Goal: Transaction & Acquisition: Purchase product/service

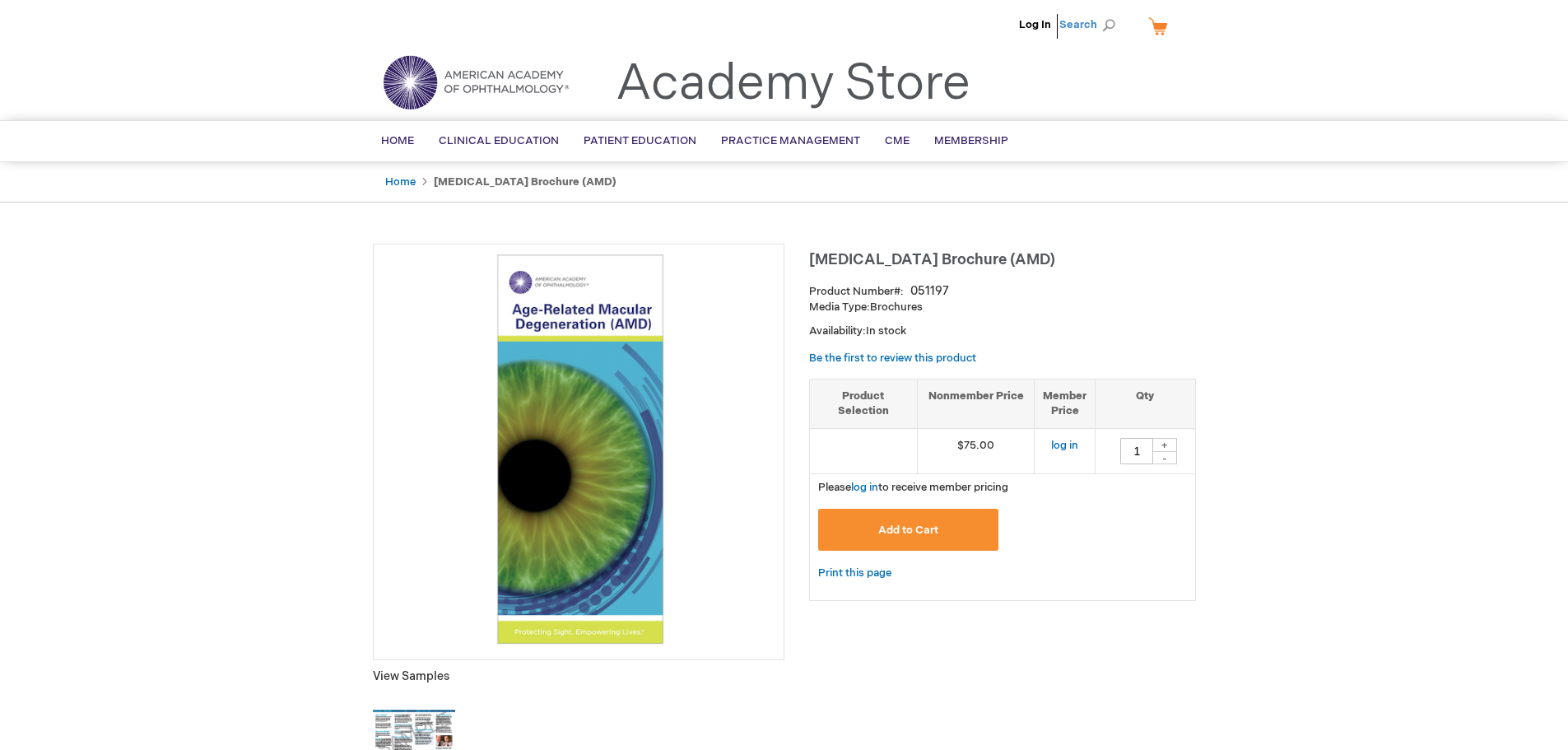
click at [1103, 25] on span "Search" at bounding box center [1090, 24] width 62 height 33
click at [1005, 28] on input "Search" at bounding box center [1013, 25] width 171 height 26
paste input "051170"
type input "051170"
click at [1025, 88] on link "Cataract Brochure" at bounding box center [1022, 100] width 47 height 29
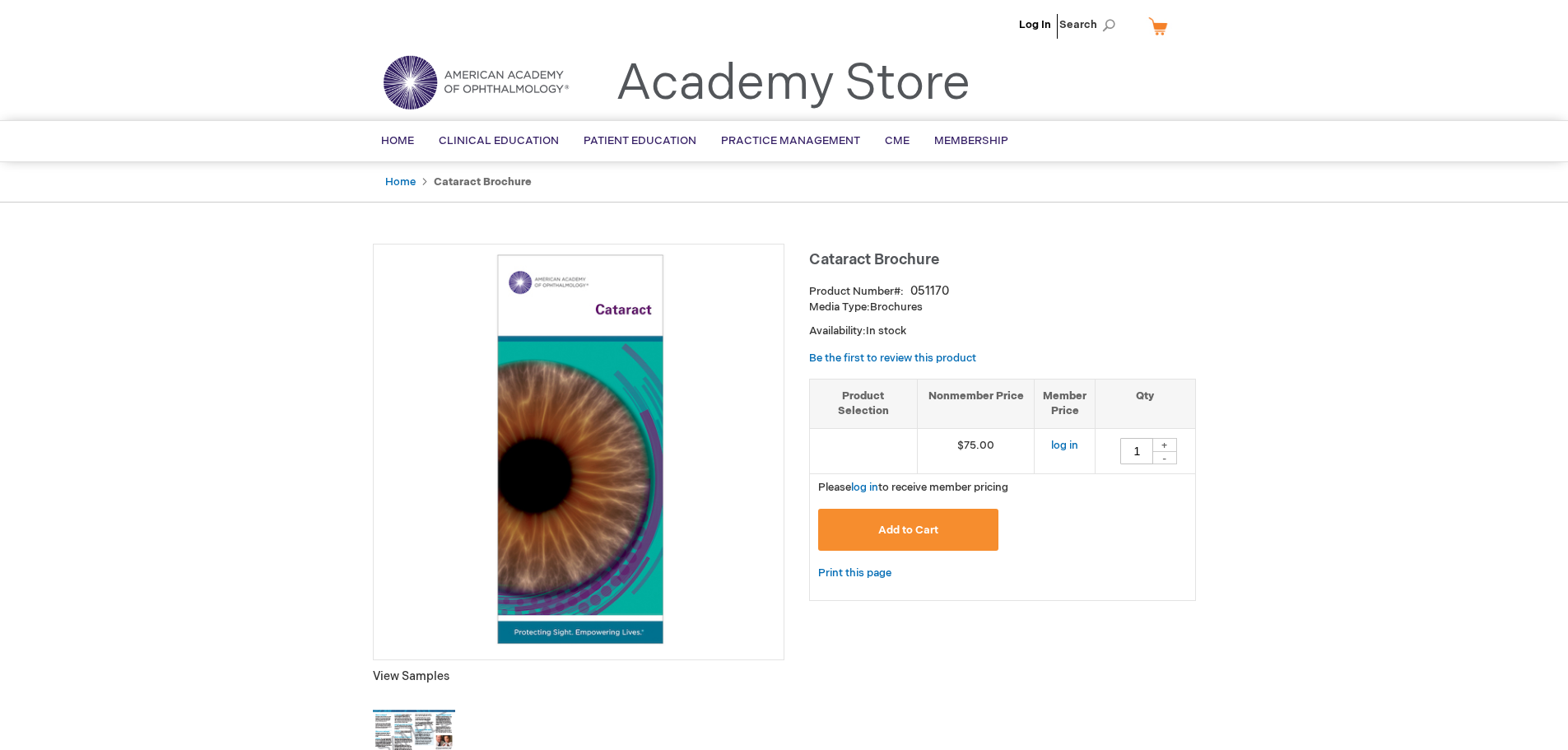
click at [965, 253] on h1 "Cataract Brochure" at bounding box center [1002, 257] width 387 height 27
drag, startPoint x: 941, startPoint y: 256, endPoint x: 809, endPoint y: 255, distance: 132.0
click at [809, 255] on h1 "Cataract Brochure" at bounding box center [1002, 257] width 387 height 27
copy span "Cataract Brochure"
click at [1168, 447] on div "+" at bounding box center [1164, 445] width 24 height 14
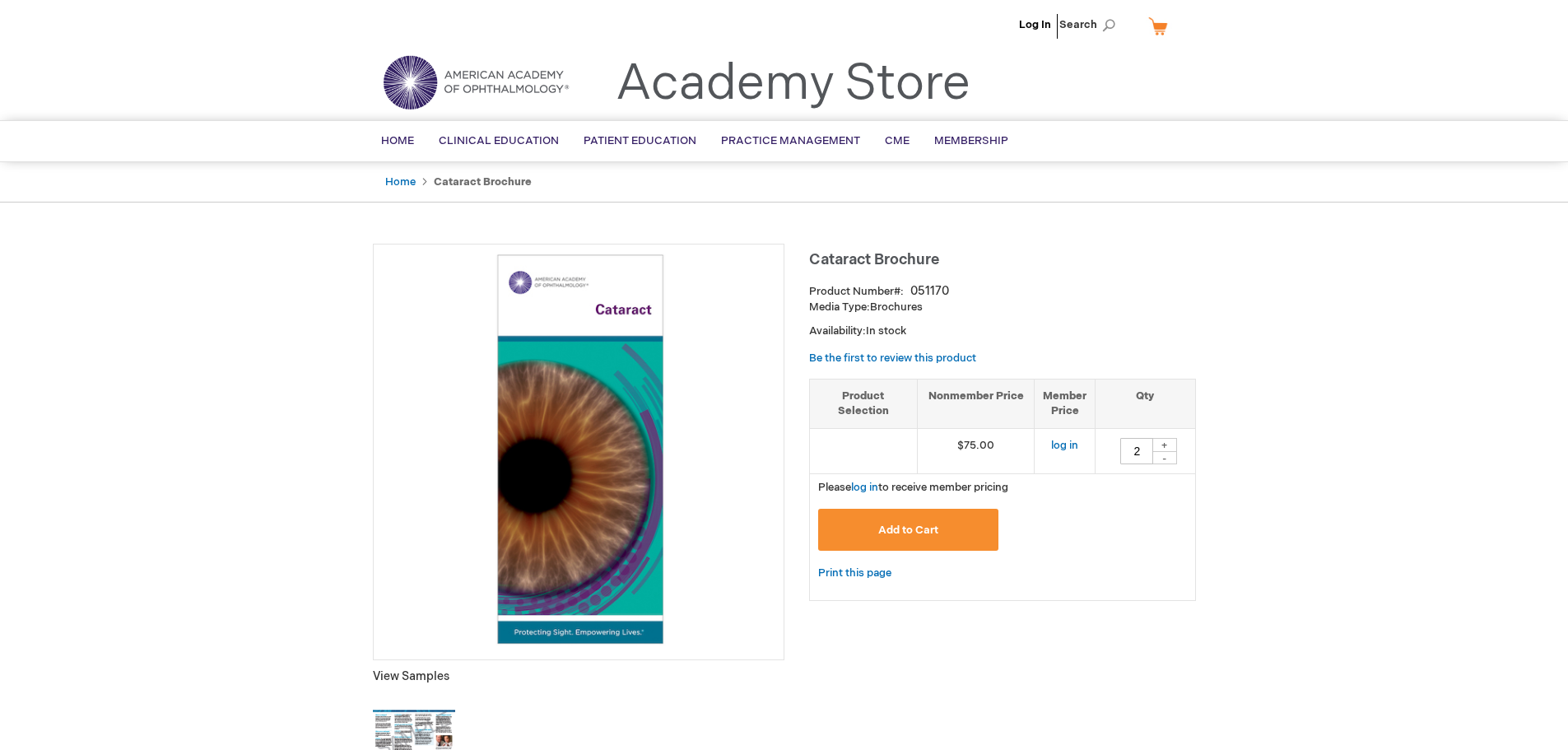
click at [1168, 447] on div "+" at bounding box center [1164, 445] width 24 height 14
type input "3"
click at [956, 520] on button "Add to Cart" at bounding box center [908, 530] width 181 height 42
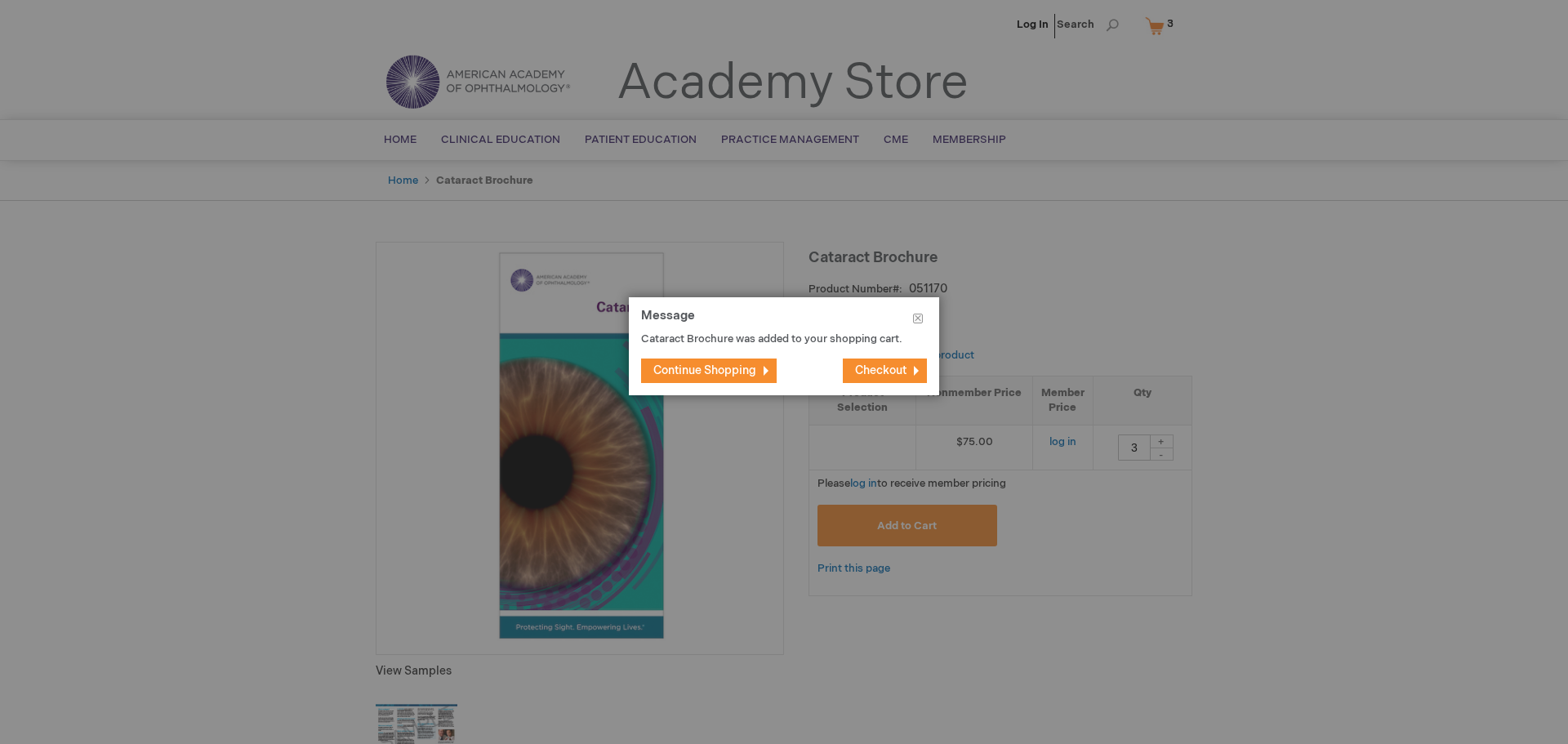
click at [697, 368] on span "Continue Shopping" at bounding box center [705, 371] width 103 height 14
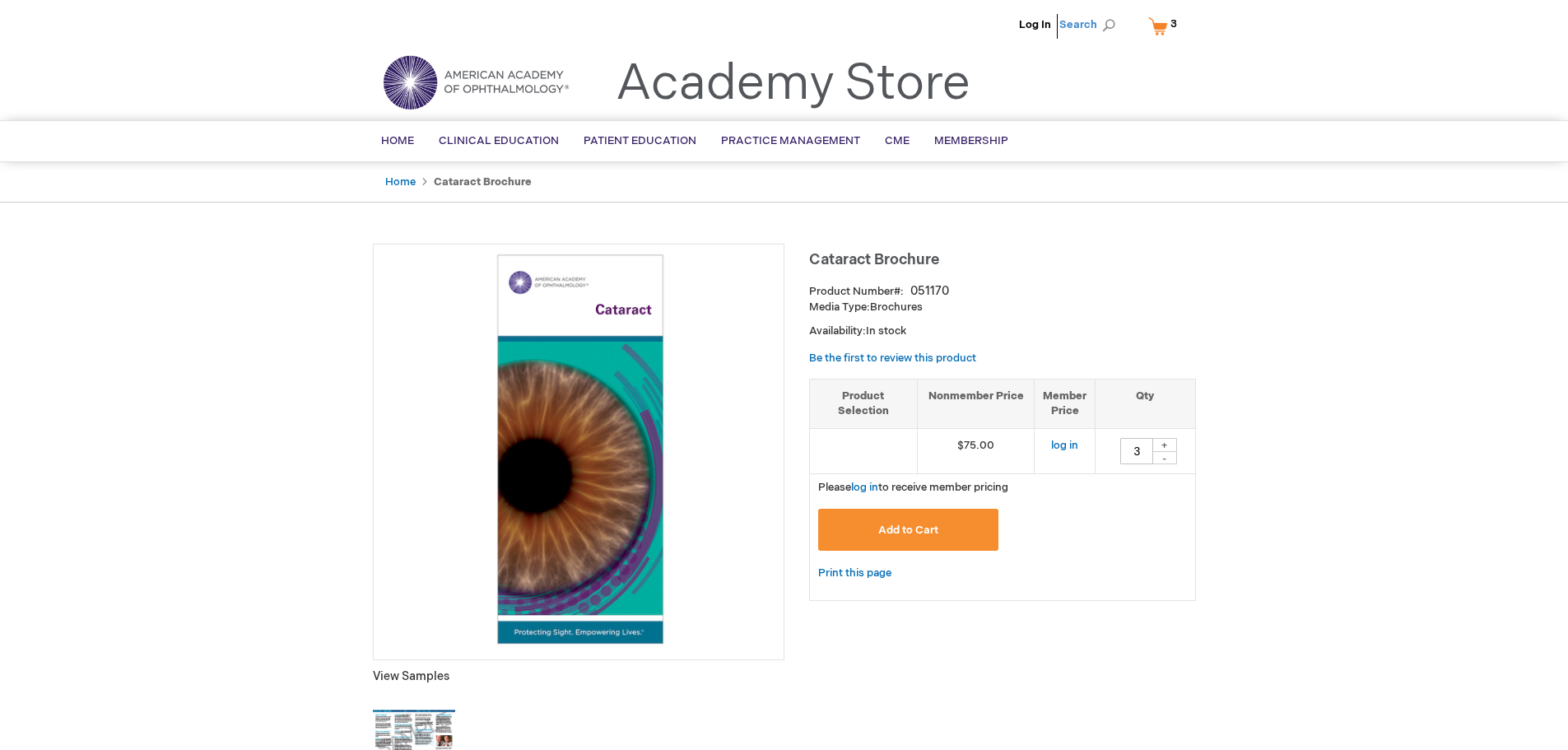
click at [1107, 21] on span "Search" at bounding box center [1090, 24] width 62 height 33
click at [1020, 26] on input "Search" at bounding box center [1013, 25] width 171 height 26
paste input "051187"
type input "051187"
click at [1031, 86] on link "Floaters and Flashes Brochure" at bounding box center [1043, 100] width 88 height 29
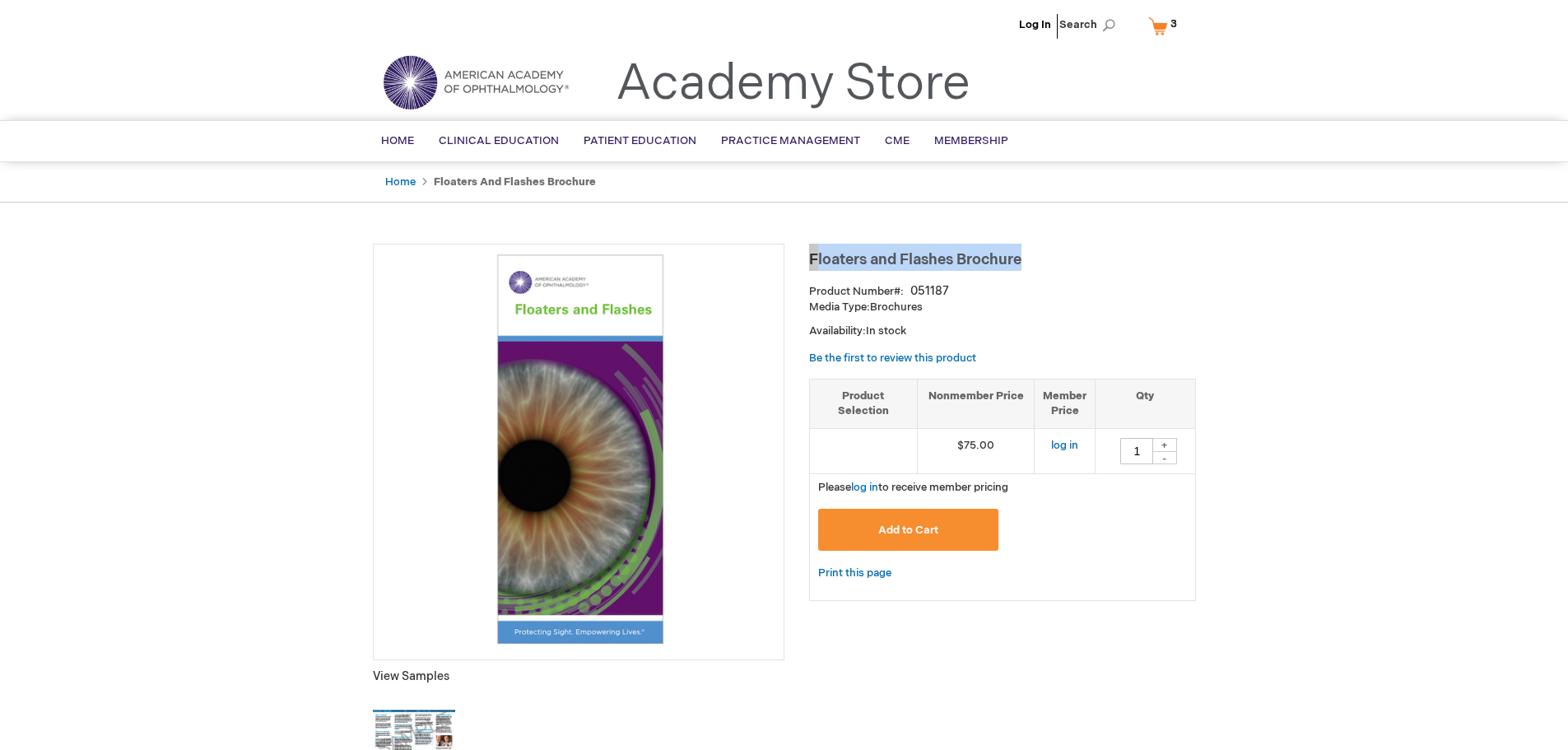
drag, startPoint x: 1037, startPoint y: 258, endPoint x: 810, endPoint y: 260, distance: 227.0
click at [810, 260] on h1 "Floaters and Flashes Brochure" at bounding box center [1002, 257] width 387 height 27
copy span "Floaters and Flashes Brochure"
click at [922, 534] on span "Add to Cart" at bounding box center [908, 530] width 60 height 13
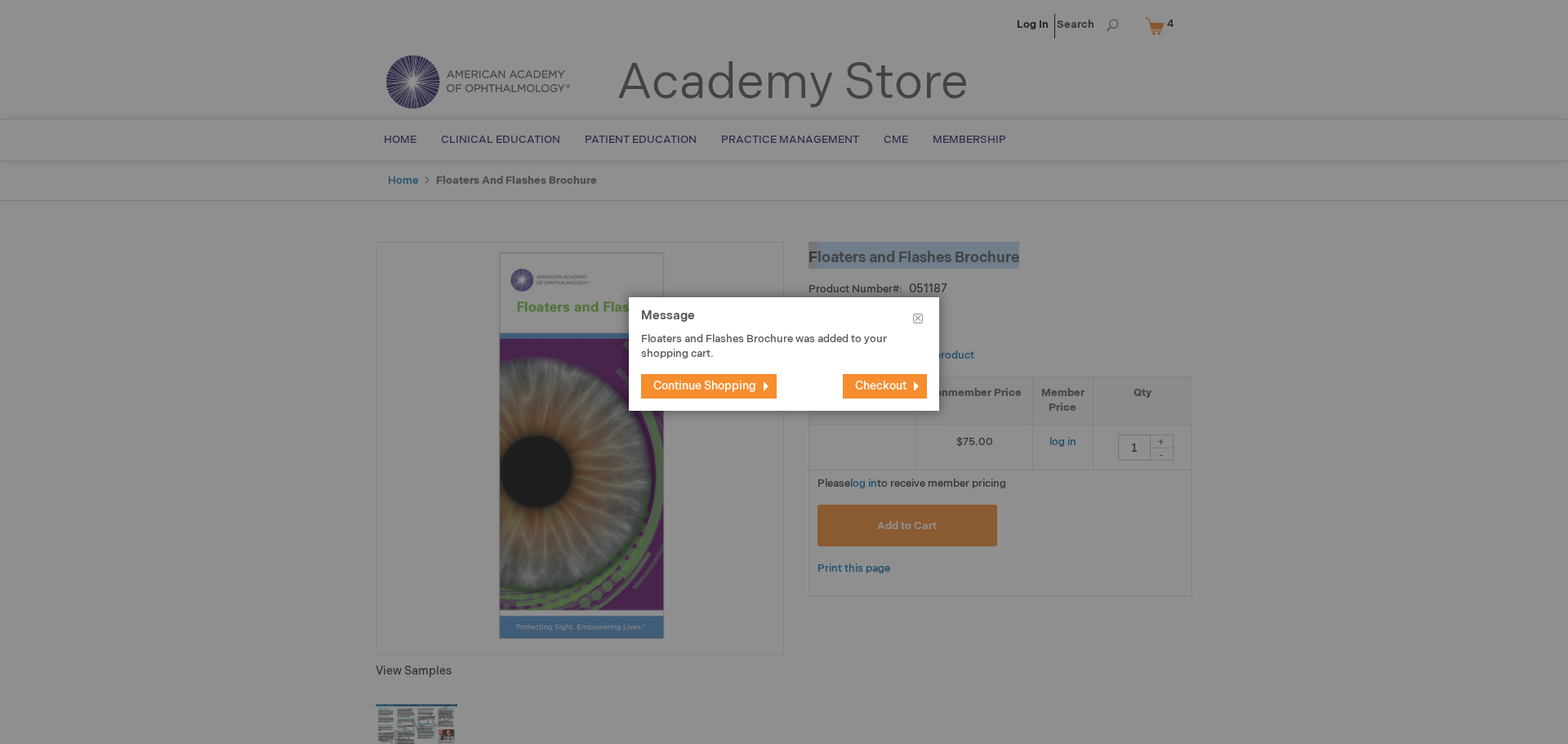
click at [684, 386] on span "Continue Shopping" at bounding box center [705, 386] width 103 height 14
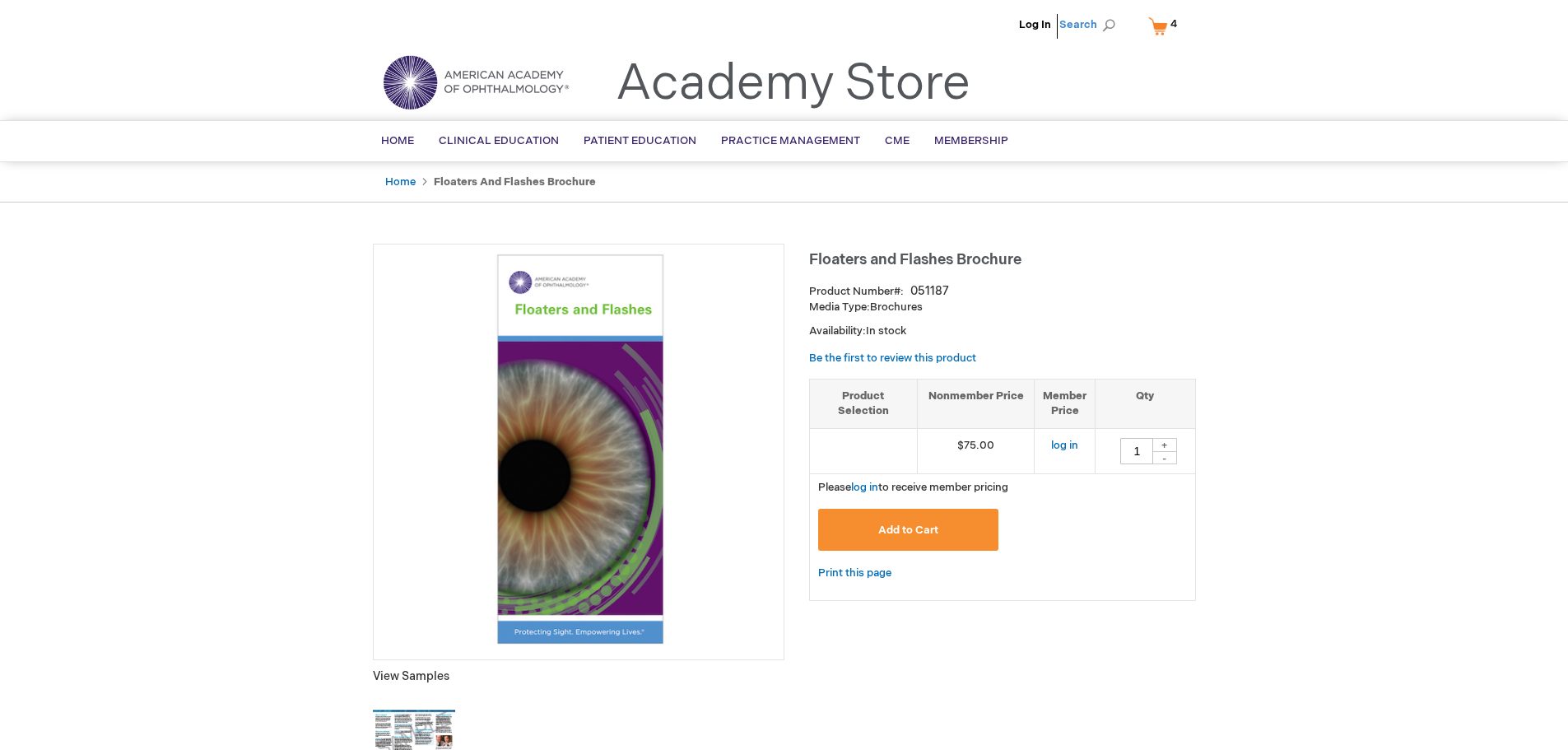
click at [1106, 26] on span "Search" at bounding box center [1090, 24] width 62 height 33
click at [1047, 29] on input "Search" at bounding box center [1013, 25] width 171 height 26
paste input "051177"
type input "051177"
click at [1025, 85] on link "[MEDICAL_DATA] Brochure" at bounding box center [1043, 100] width 89 height 29
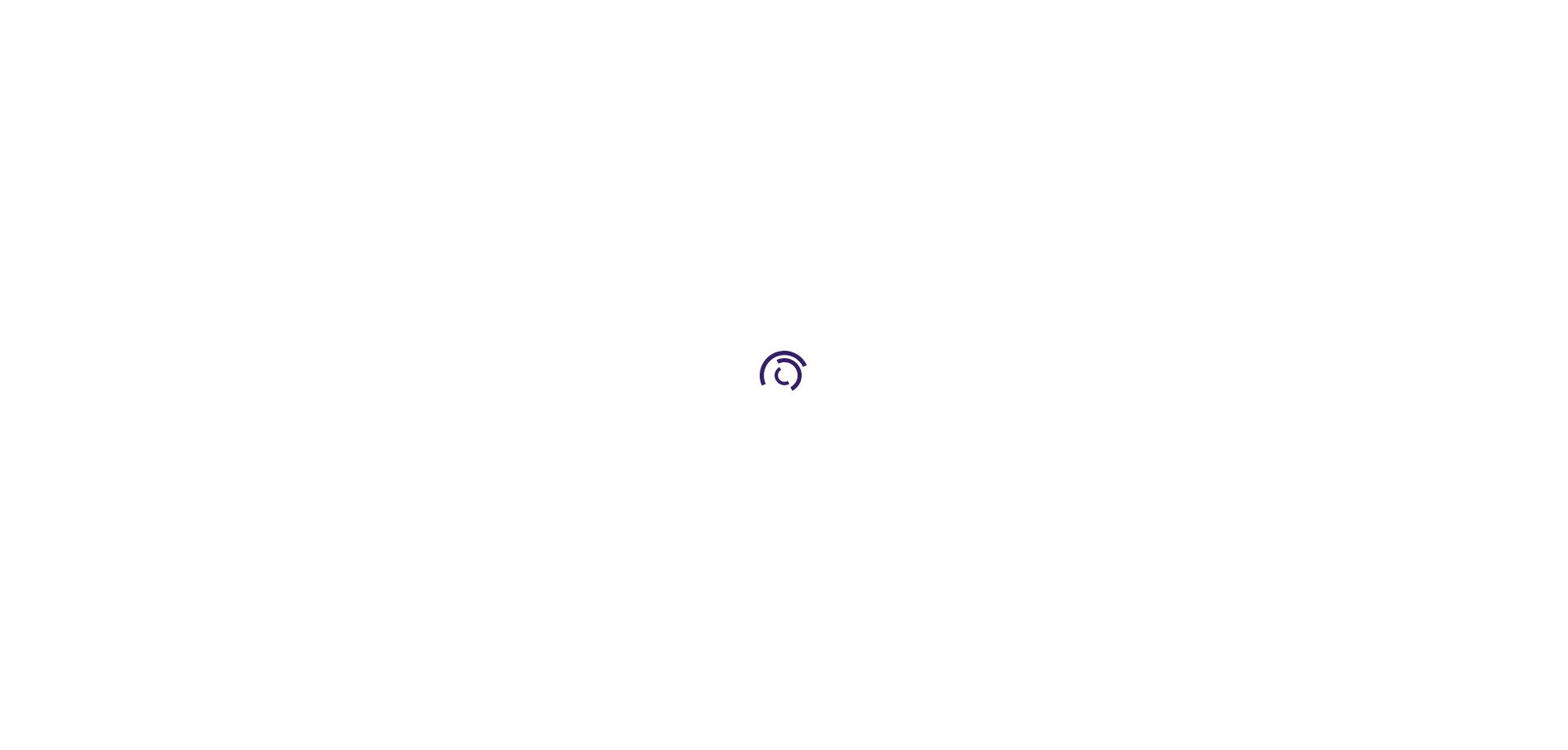
type input "1"
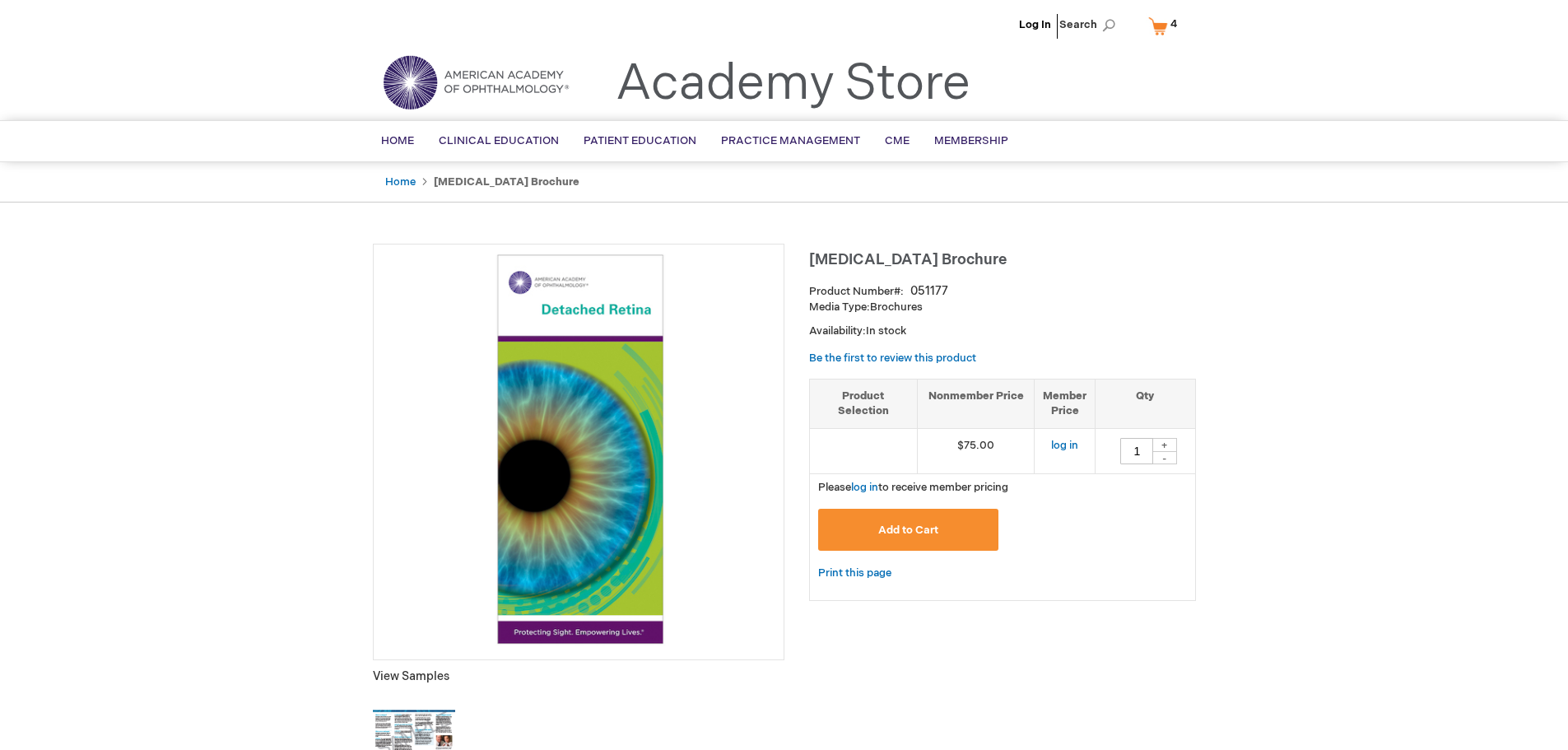
drag, startPoint x: 996, startPoint y: 257, endPoint x: 810, endPoint y: 261, distance: 186.0
click at [810, 261] on h1 "[MEDICAL_DATA] Brochure" at bounding box center [1002, 257] width 387 height 27
copy span "[MEDICAL_DATA] Brochure"
click at [1110, 22] on span "Search" at bounding box center [1090, 24] width 62 height 33
click at [1018, 24] on input "Search" at bounding box center [1013, 25] width 171 height 26
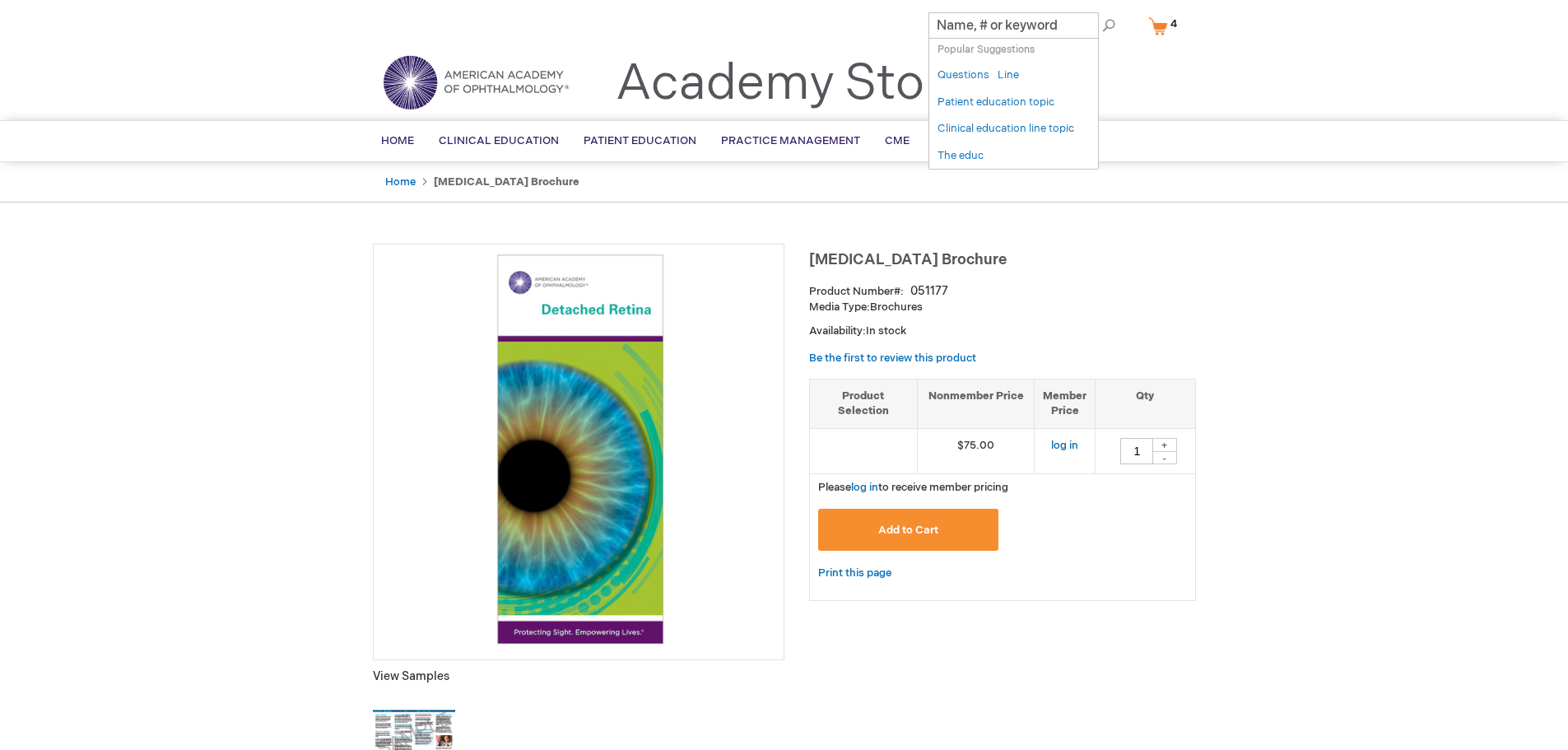
paste input "051204"
type input "051204"
click at [1032, 78] on link "Posterior [MEDICAL_DATA] Brochure" at bounding box center [1043, 99] width 89 height 46
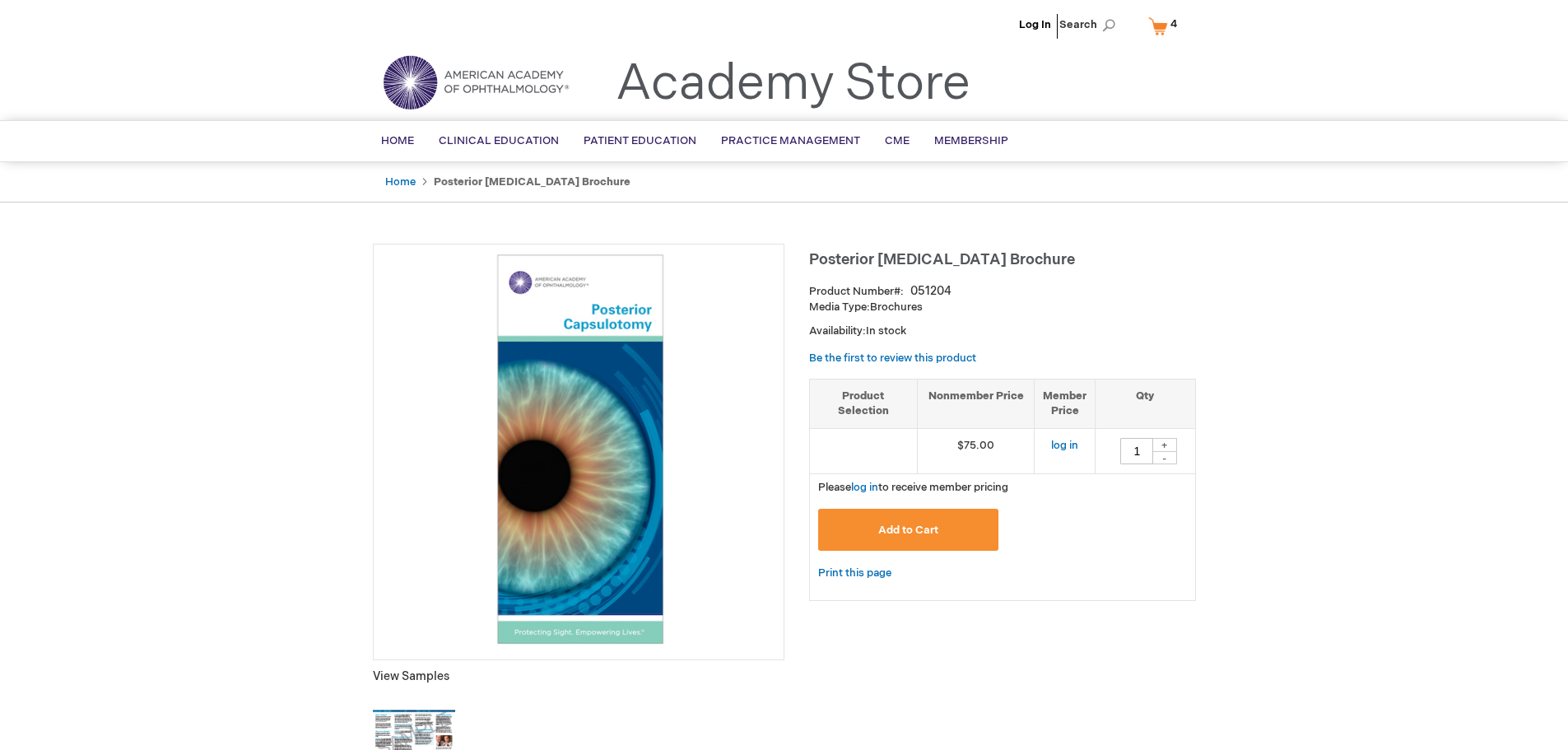
click at [1060, 253] on h1 "Posterior [MEDICAL_DATA] Brochure" at bounding box center [1002, 257] width 387 height 27
drag, startPoint x: 1051, startPoint y: 259, endPoint x: 804, endPoint y: 260, distance: 247.0
click at [809, 260] on h1 "Posterior [MEDICAL_DATA] Brochure" at bounding box center [1002, 257] width 387 height 27
copy span "Posterior [MEDICAL_DATA] Brochure"
click at [940, 533] on button "Add to Cart" at bounding box center [908, 530] width 181 height 42
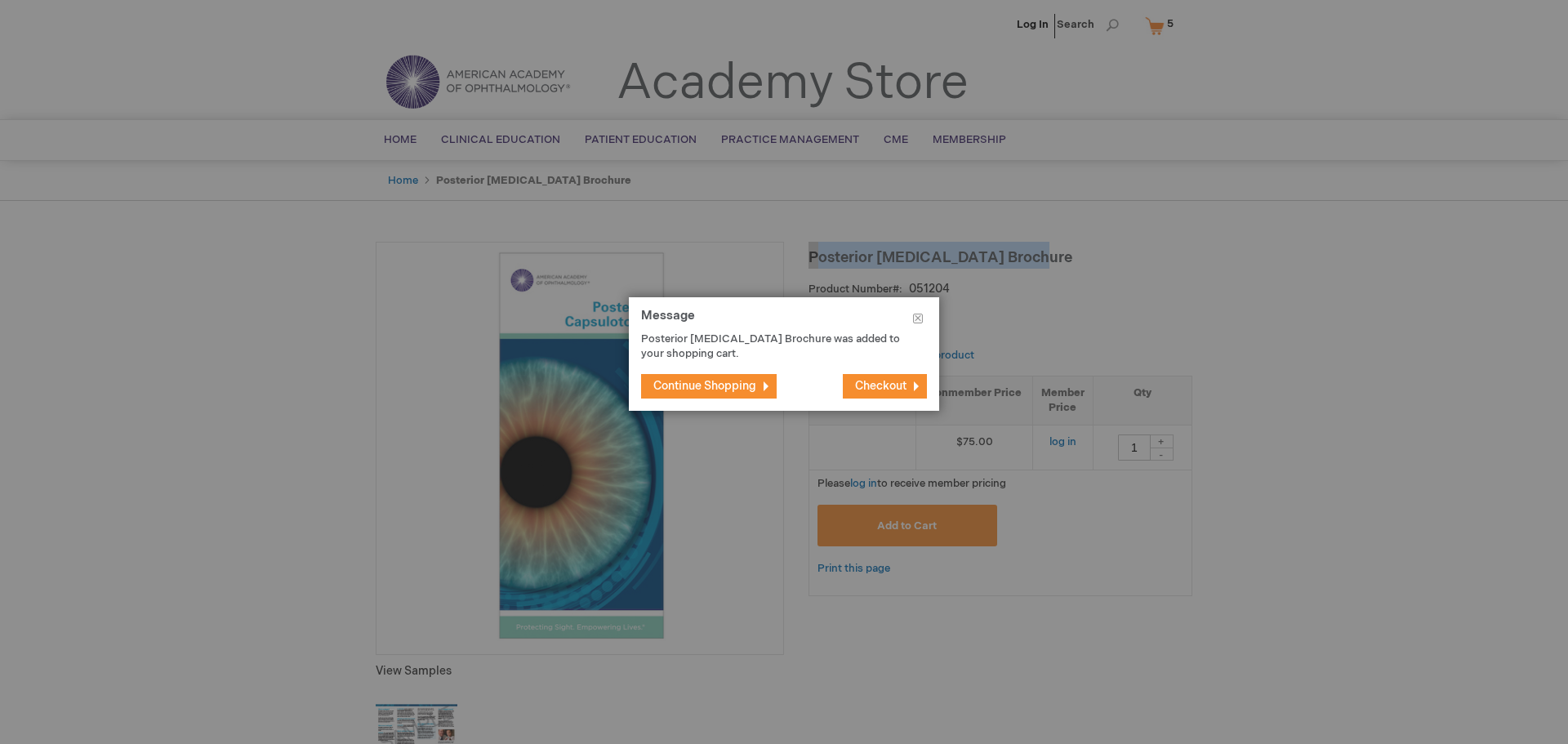
click at [745, 381] on span "Continue Shopping" at bounding box center [705, 386] width 103 height 14
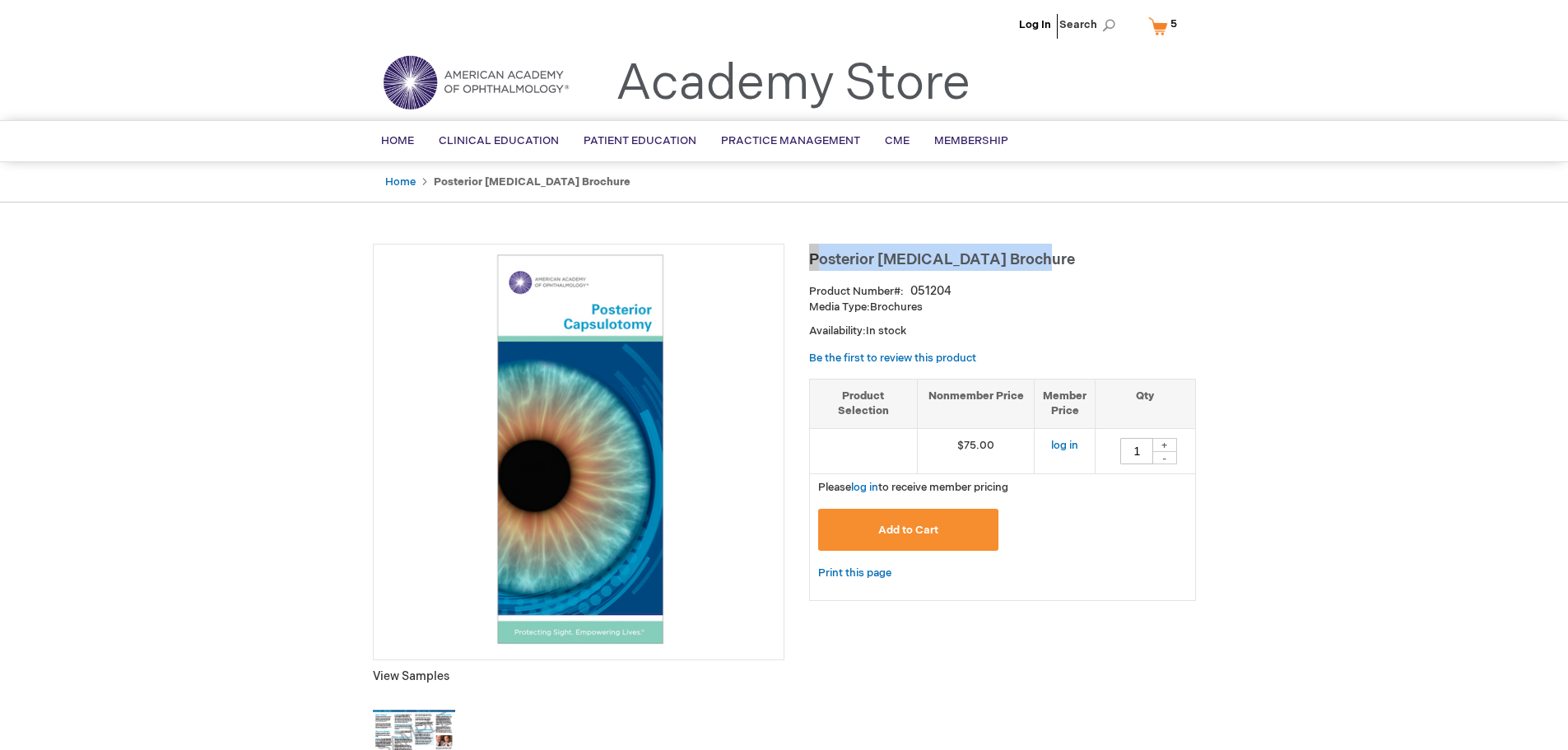
click at [1168, 26] on span "5 5 items" at bounding box center [1174, 23] width 11 height 20
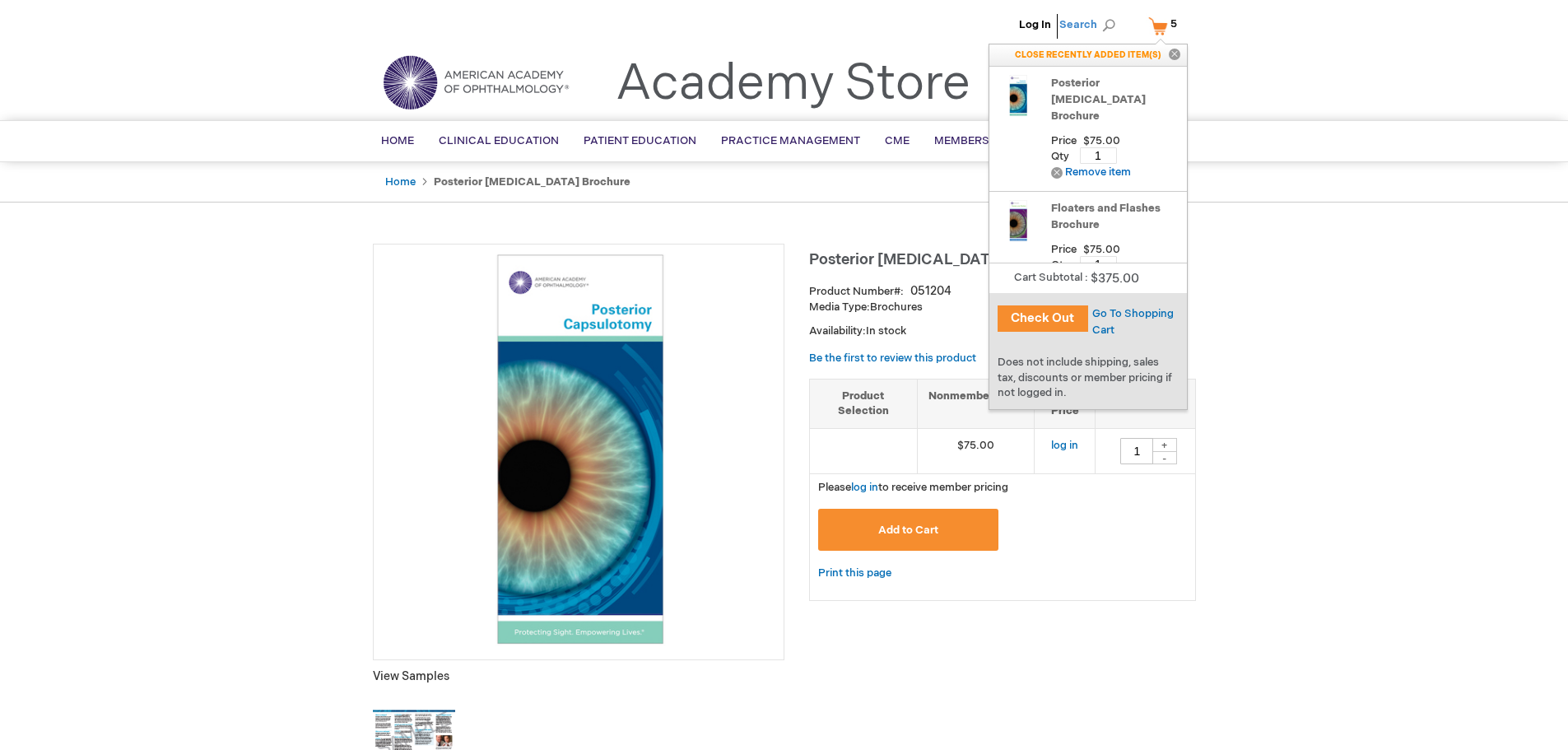
click at [1105, 24] on span "Search" at bounding box center [1090, 24] width 62 height 33
click at [1039, 24] on input "Search" at bounding box center [1013, 25] width 171 height 26
paste input "051177"
type input "051177"
click at [956, 97] on img "Search Autocomplete Result" at bounding box center [964, 99] width 53 height 66
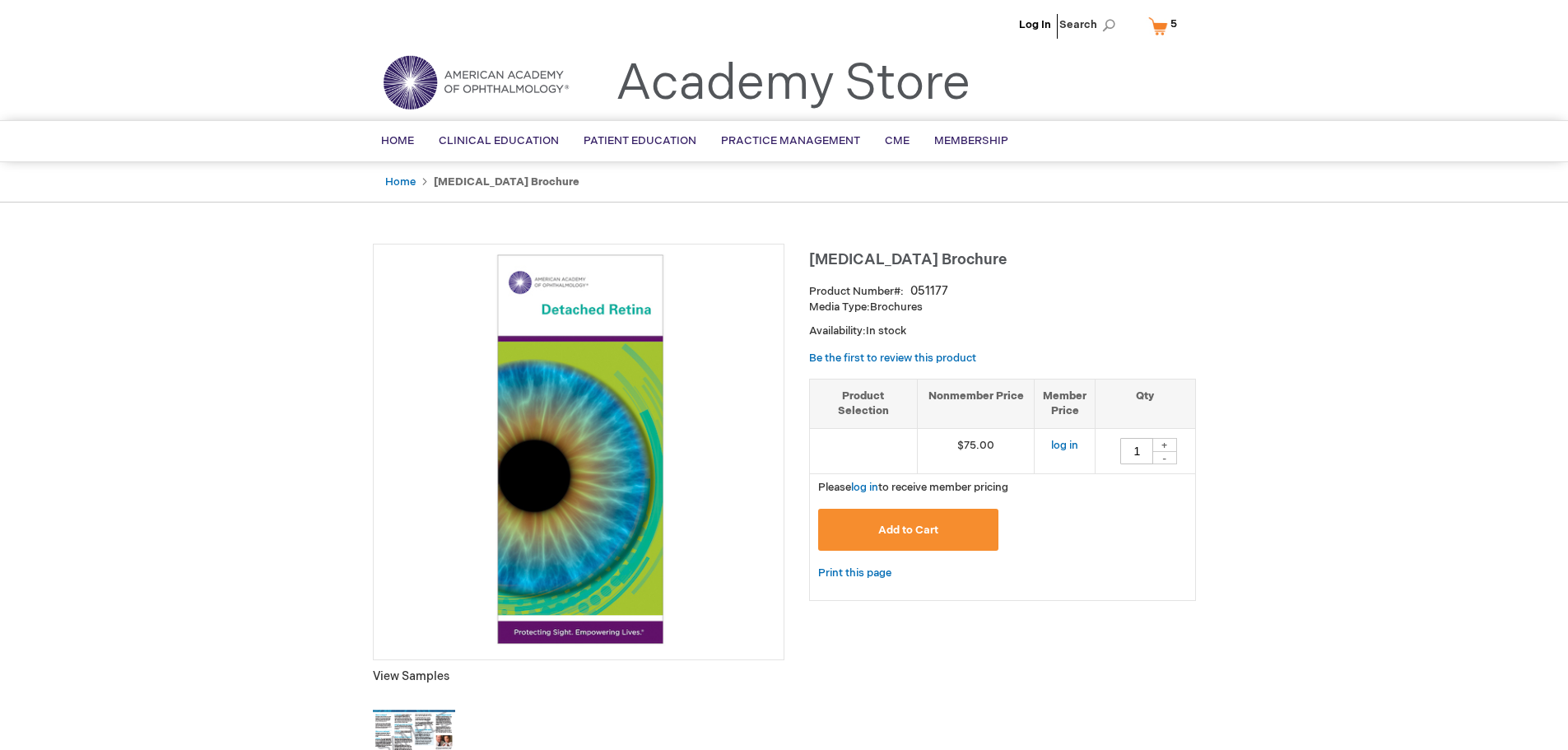
click at [953, 523] on button "Add to Cart" at bounding box center [908, 530] width 181 height 42
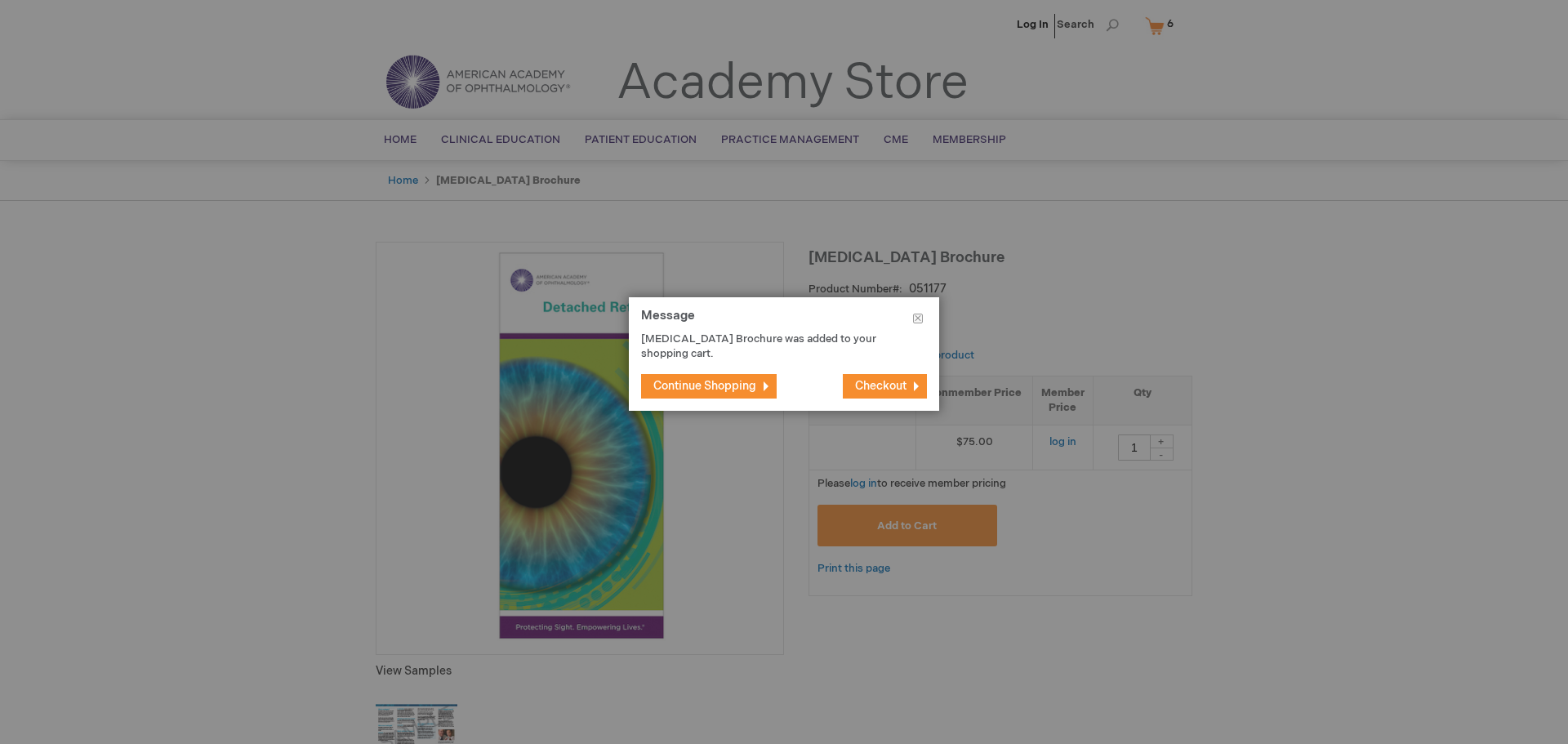
click at [750, 390] on span "Continue Shopping" at bounding box center [705, 386] width 103 height 14
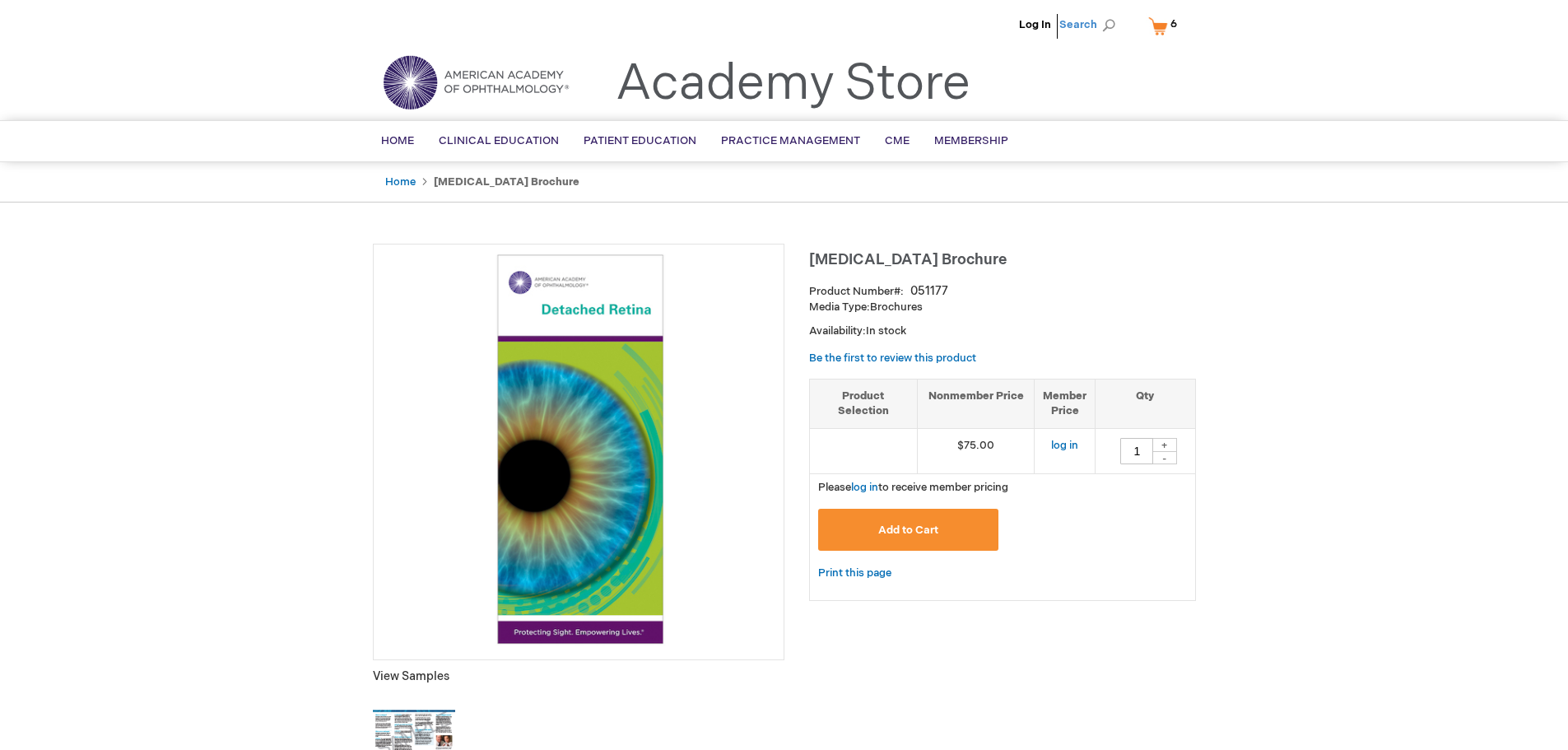
click at [1110, 23] on span "Search" at bounding box center [1090, 24] width 62 height 33
click at [1031, 31] on input "Search" at bounding box center [1013, 25] width 171 height 26
paste input "051192"
type input "051192"
click at [1031, 92] on link "Laser Iridotomy Brochure" at bounding box center [1038, 100] width 78 height 29
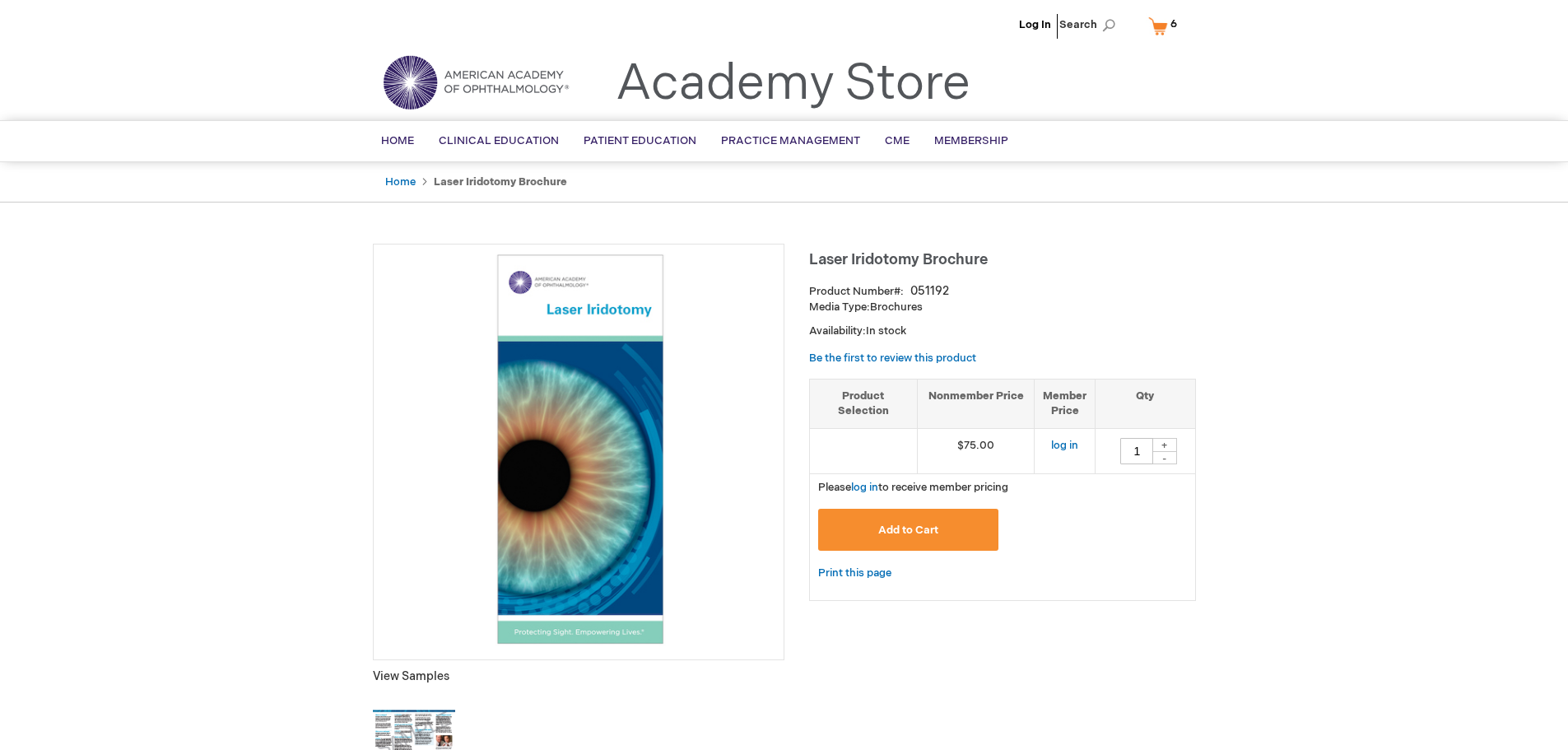
drag, startPoint x: 996, startPoint y: 261, endPoint x: 986, endPoint y: 256, distance: 11.2
click at [993, 259] on h1 "Laser Iridotomy Brochure" at bounding box center [1002, 257] width 387 height 27
drag, startPoint x: 992, startPoint y: 256, endPoint x: 810, endPoint y: 253, distance: 182.0
click at [810, 253] on h1 "Laser Iridotomy Brochure" at bounding box center [1002, 257] width 387 height 27
copy span "Laser Iridotomy Brochure"
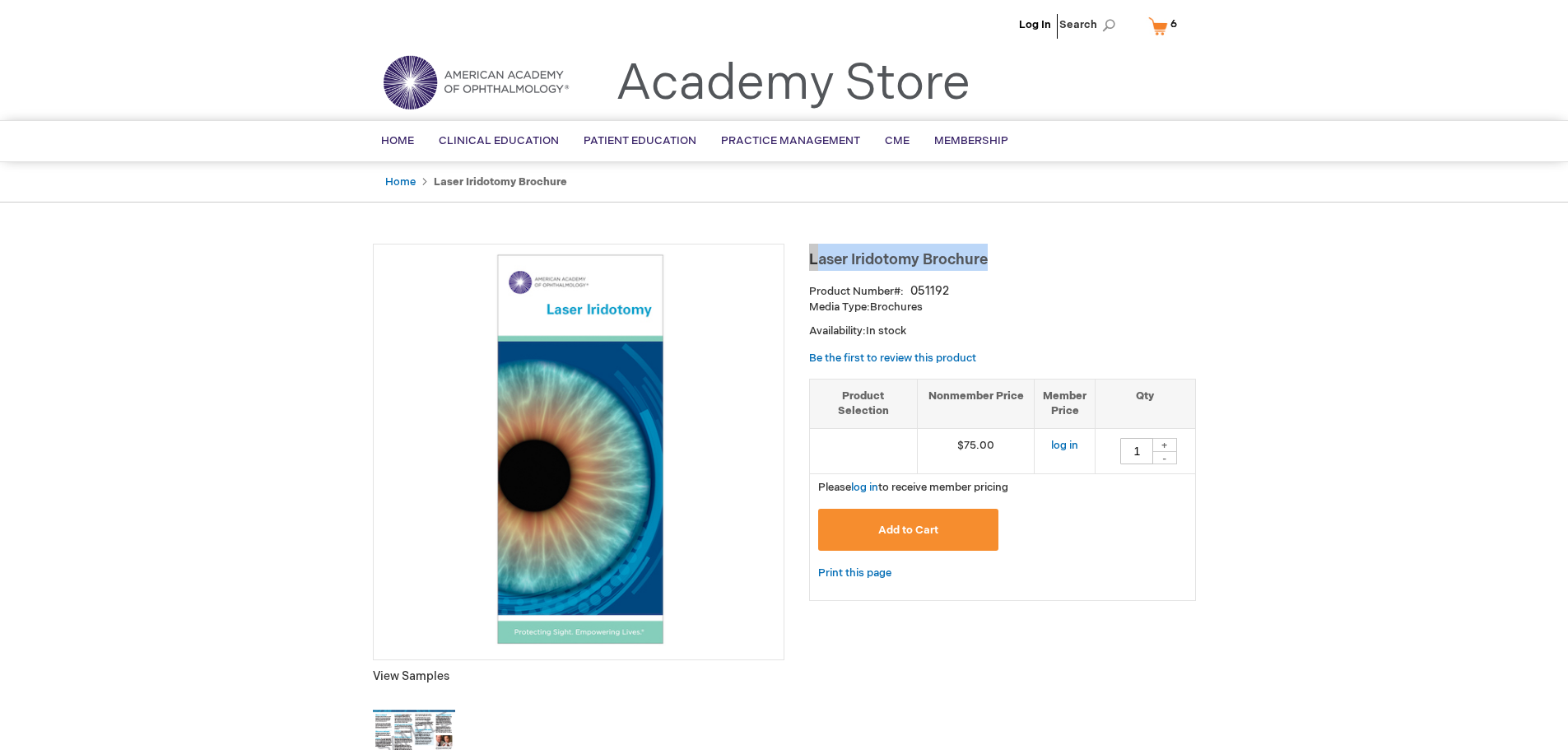
click at [944, 538] on button "Add to Cart" at bounding box center [908, 530] width 181 height 42
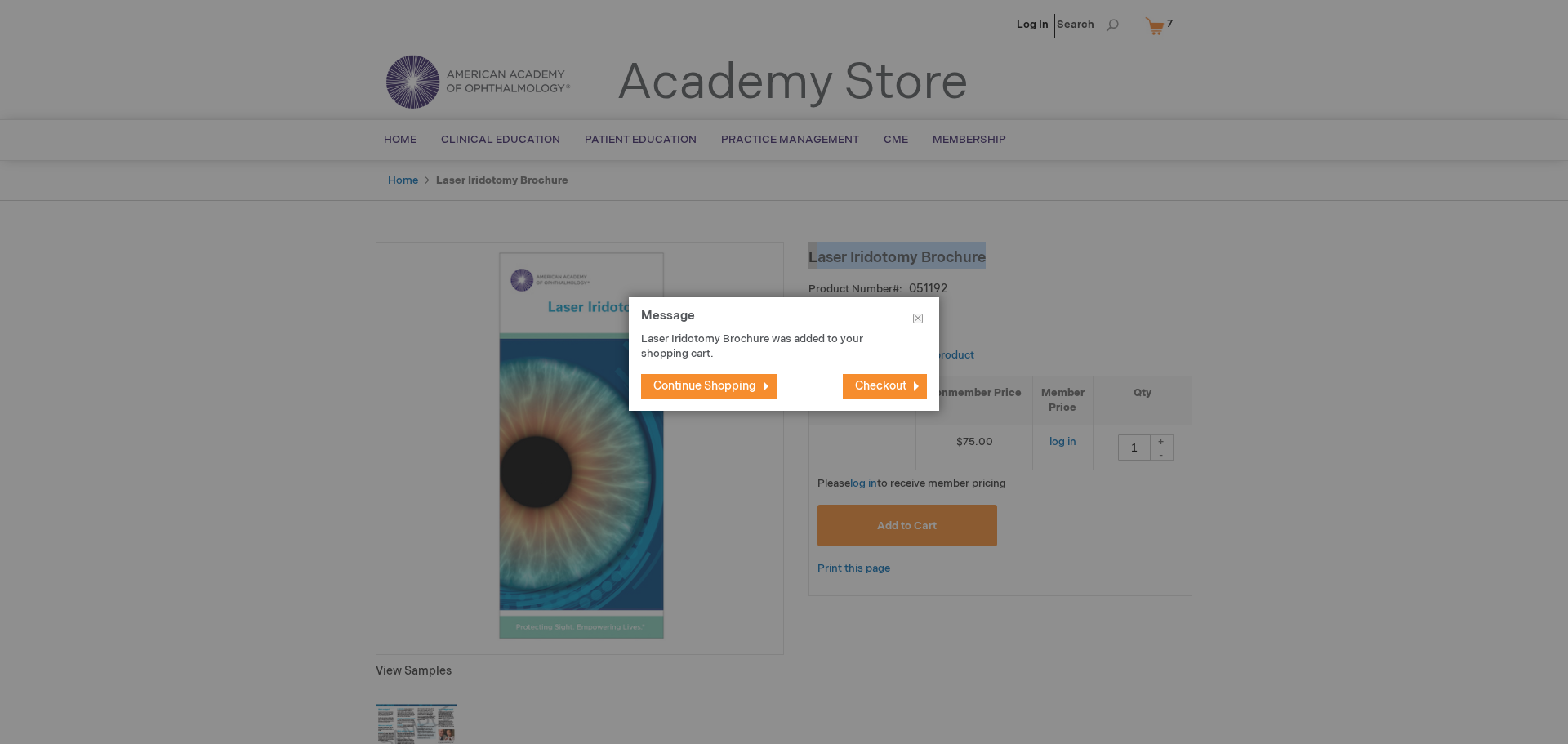
click at [737, 382] on span "Continue Shopping" at bounding box center [705, 386] width 103 height 14
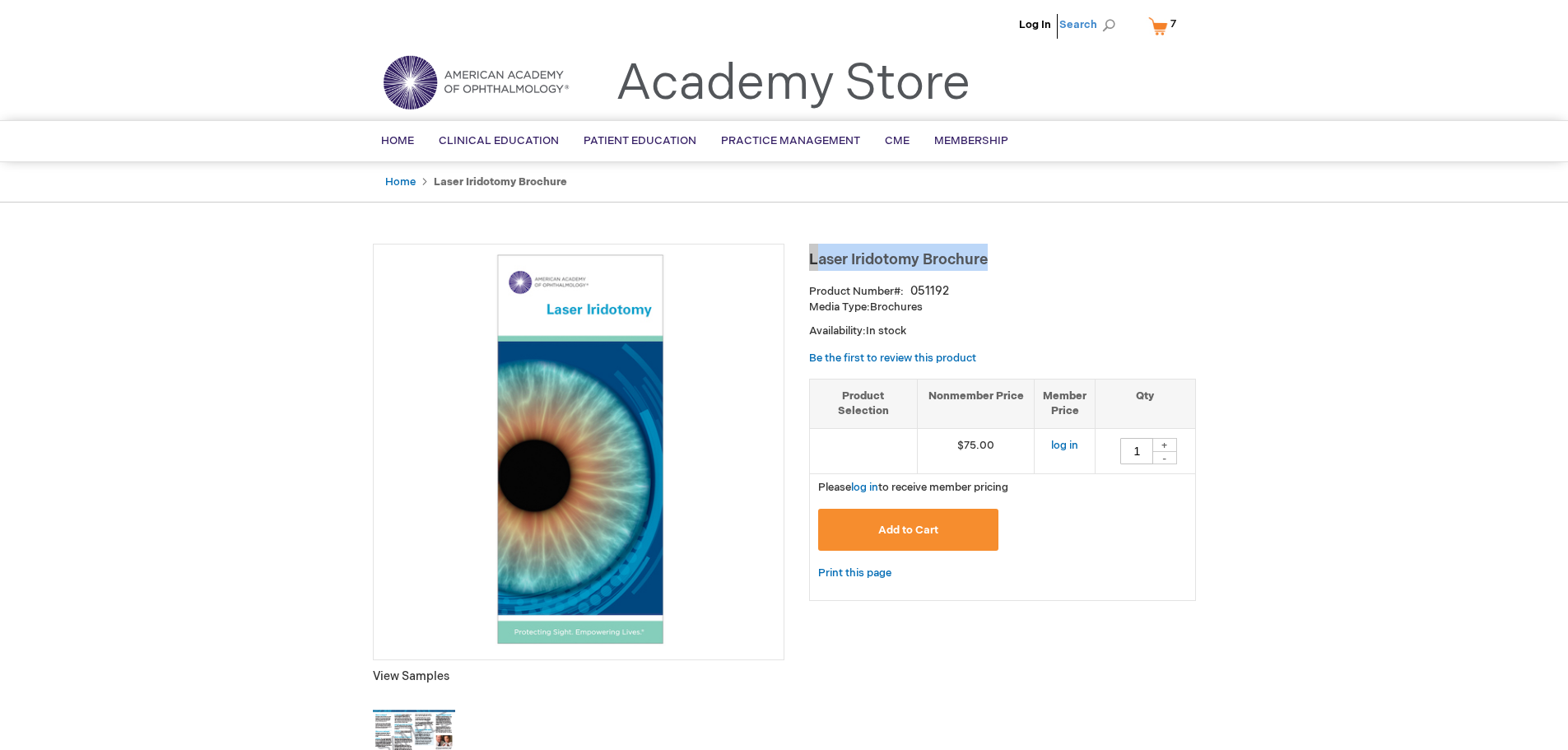
click at [1116, 24] on span "Search" at bounding box center [1090, 24] width 62 height 33
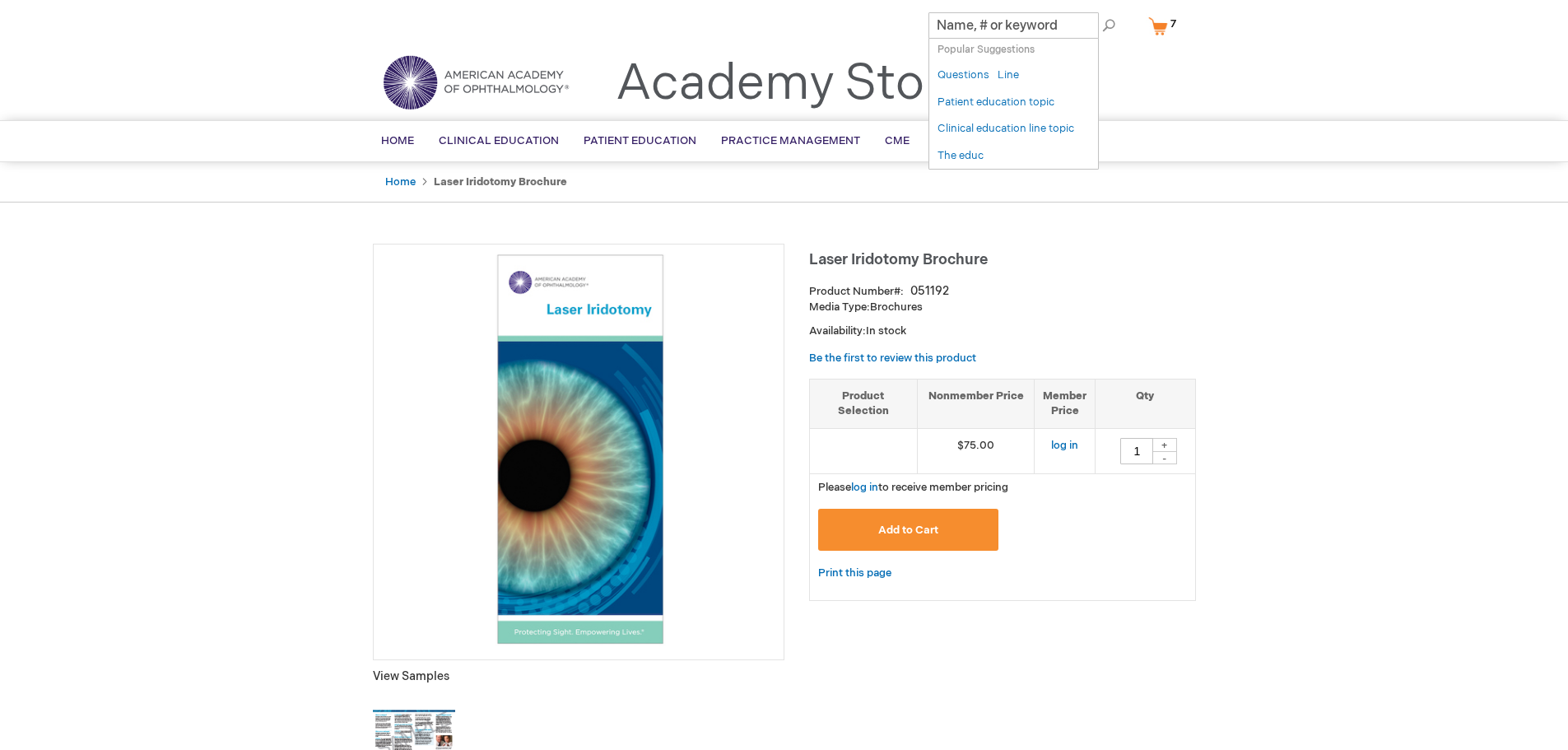
click at [1025, 29] on input "Search" at bounding box center [1013, 25] width 171 height 26
paste input "051197"
type input "051197"
click at [1034, 85] on link "[MEDICAL_DATA] Brochure (AMD)" at bounding box center [1043, 100] width 89 height 29
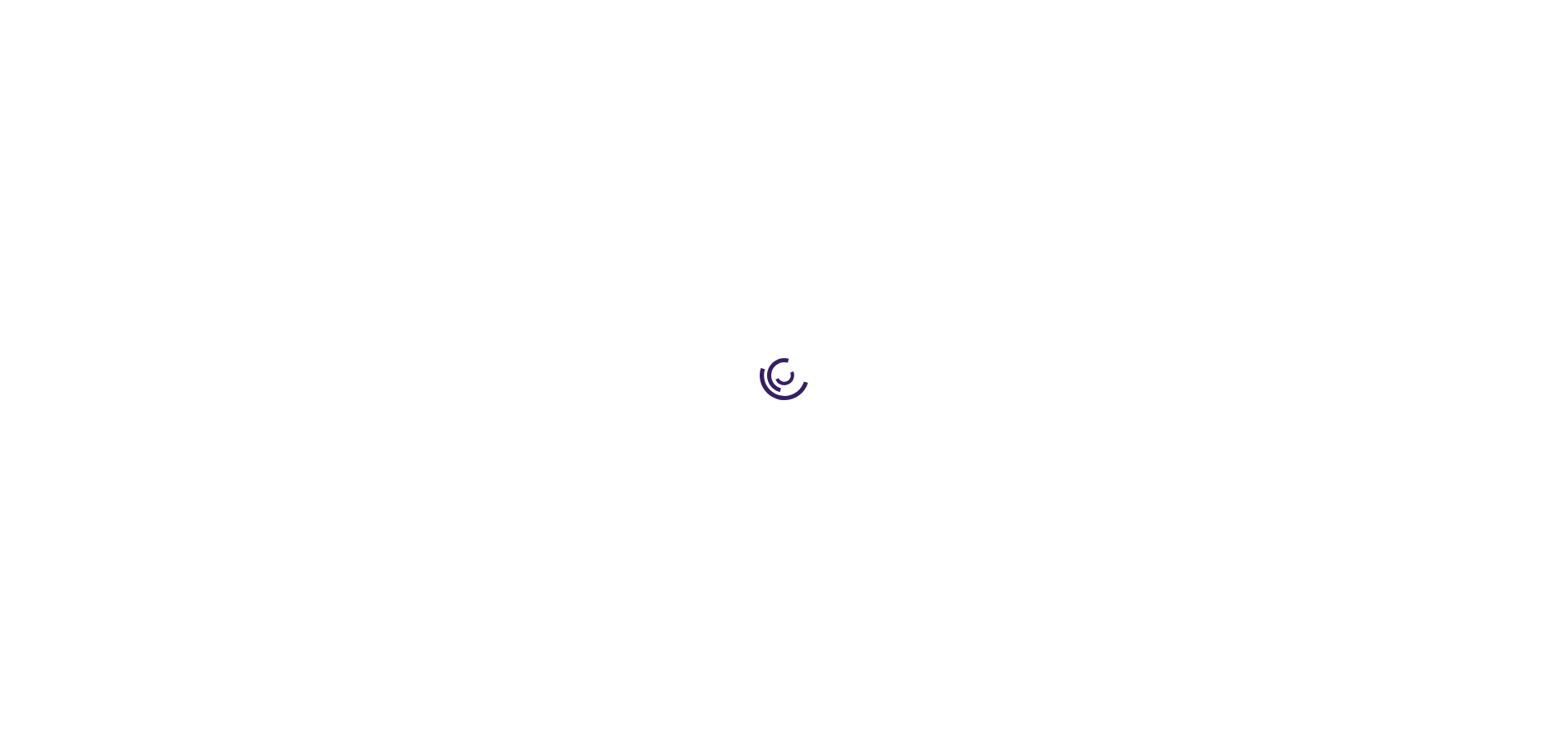
type input "1"
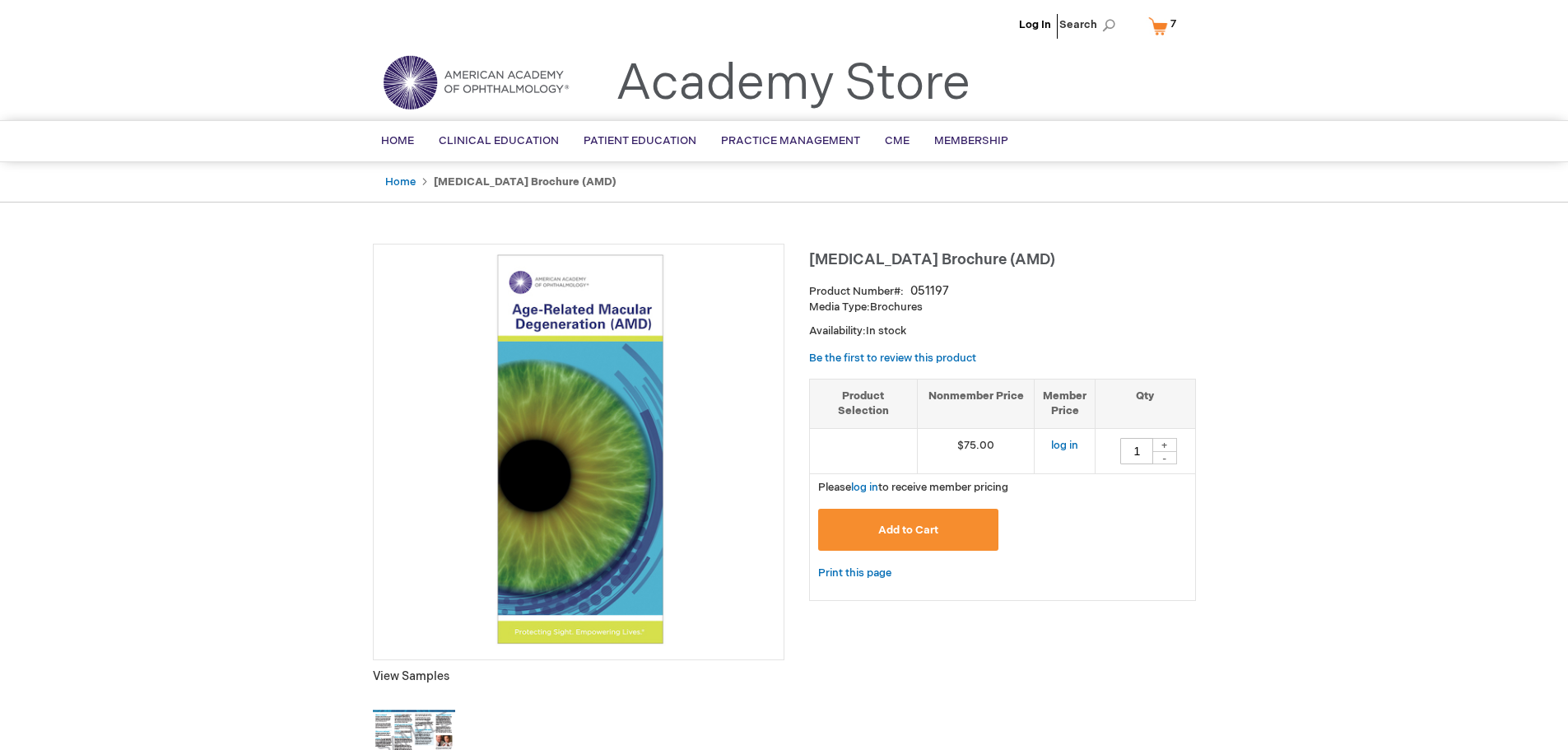
drag, startPoint x: 1126, startPoint y: 288, endPoint x: 1151, endPoint y: 258, distance: 39.1
click at [1135, 279] on div "[MEDICAL_DATA] Brochure (AMD) Product Number 051197 Media Type: Brochures Avail…" at bounding box center [1002, 430] width 387 height 373
drag, startPoint x: 1181, startPoint y: 258, endPoint x: 810, endPoint y: 259, distance: 371.0
click at [810, 259] on h1 "[MEDICAL_DATA] Brochure (AMD)" at bounding box center [1002, 257] width 387 height 27
copy span "[MEDICAL_DATA] Brochure (AMD)"
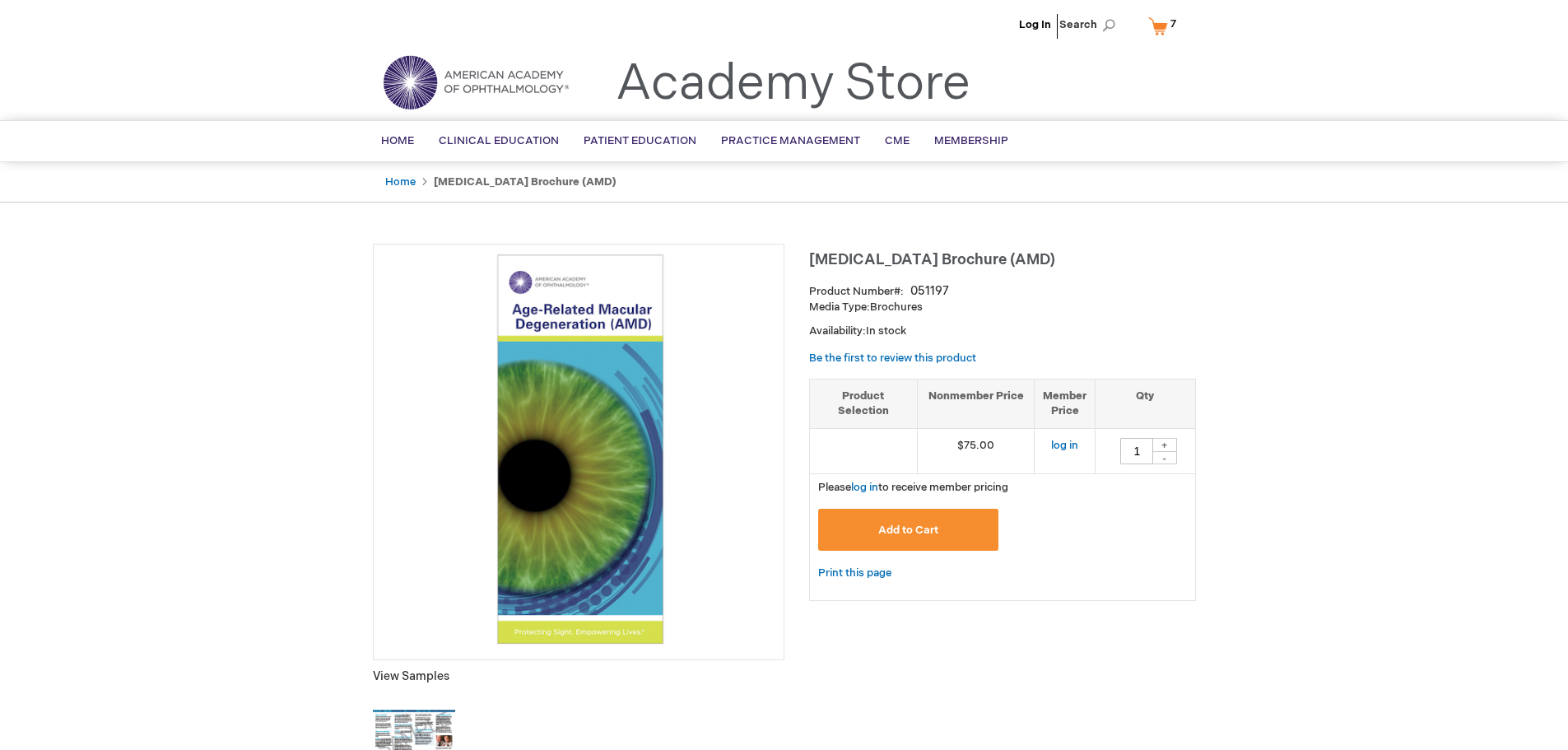
click at [962, 533] on button "Add to Cart" at bounding box center [908, 530] width 181 height 42
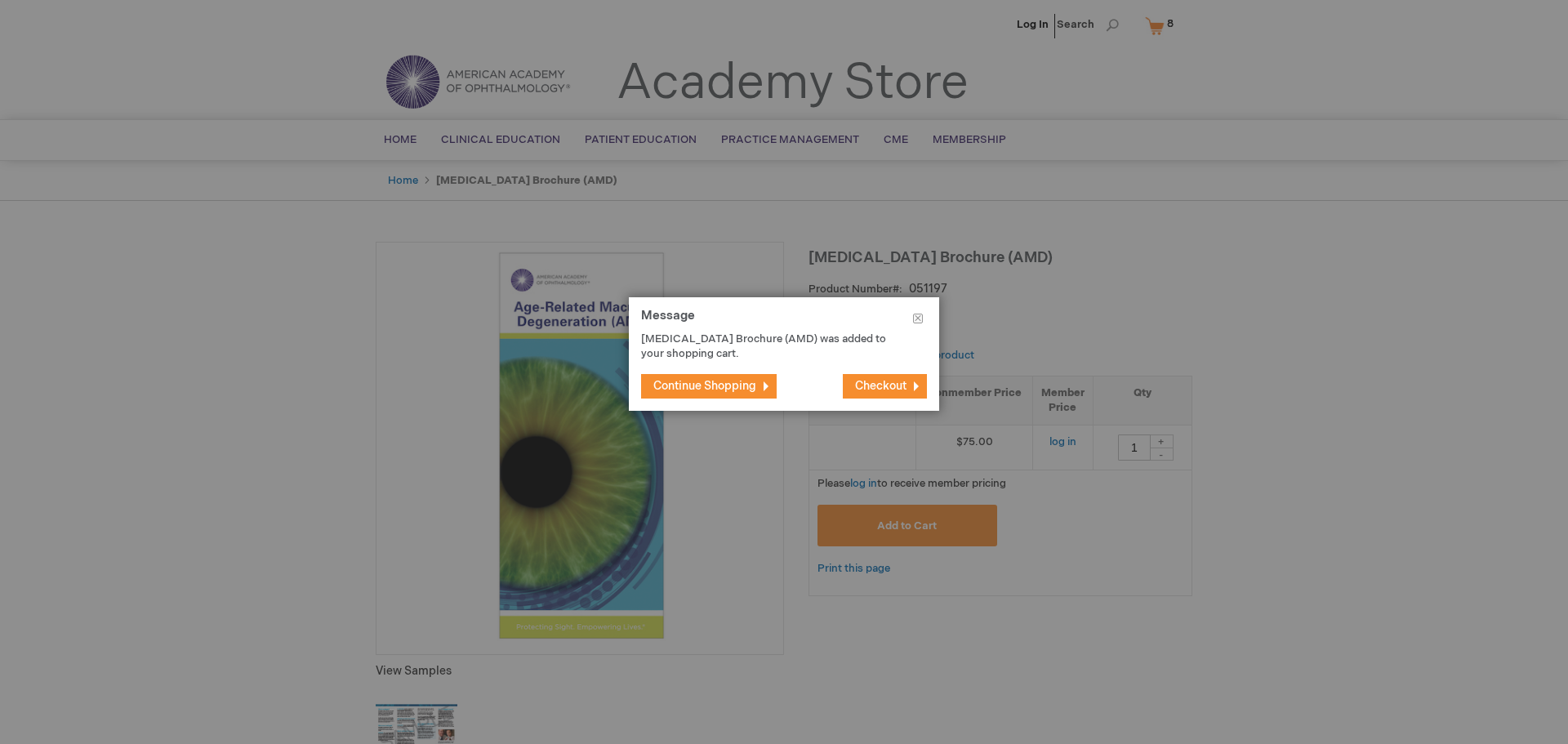
click at [710, 383] on span "Continue Shopping" at bounding box center [705, 386] width 103 height 14
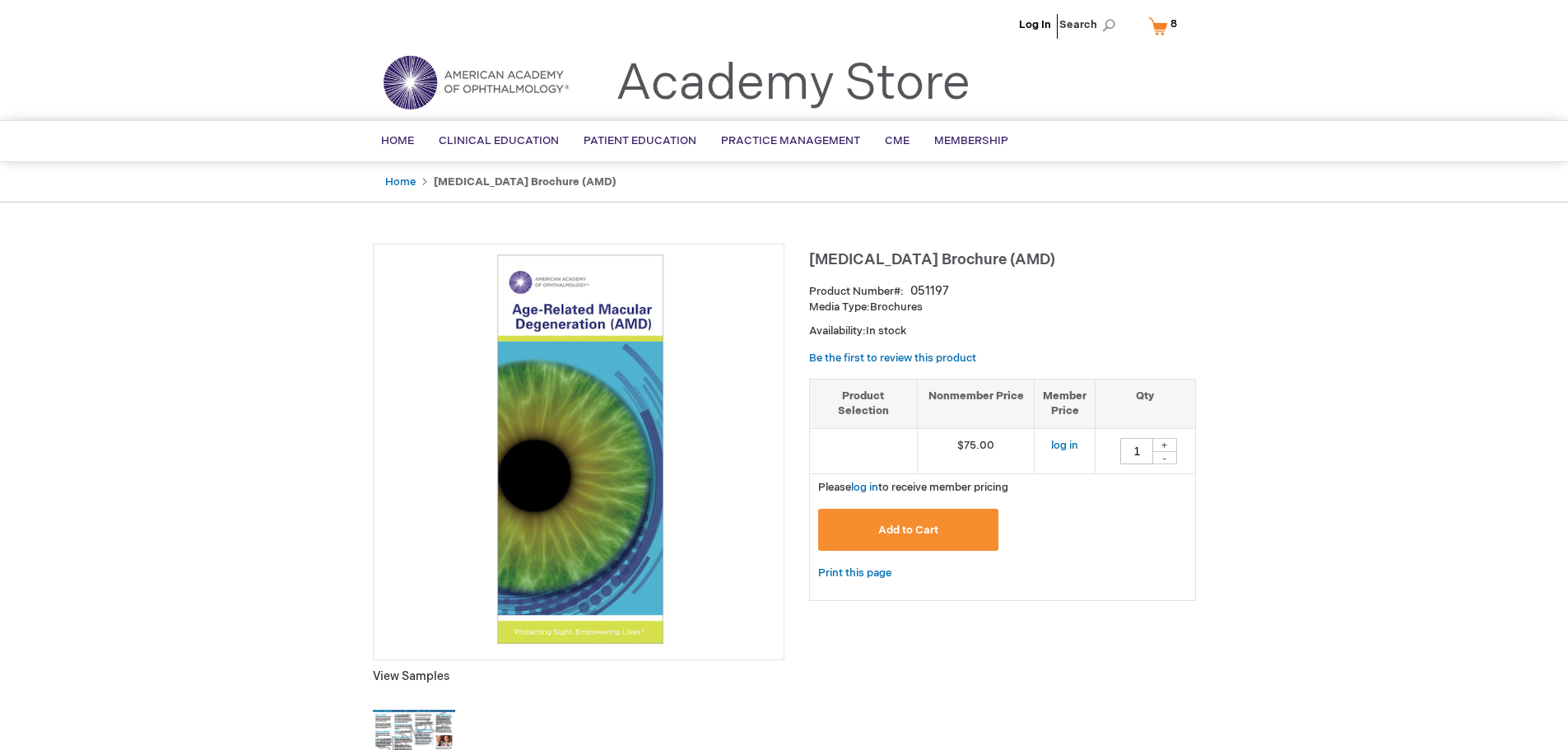
click at [1161, 21] on link "My Cart 8 8 items" at bounding box center [1166, 25] width 42 height 29
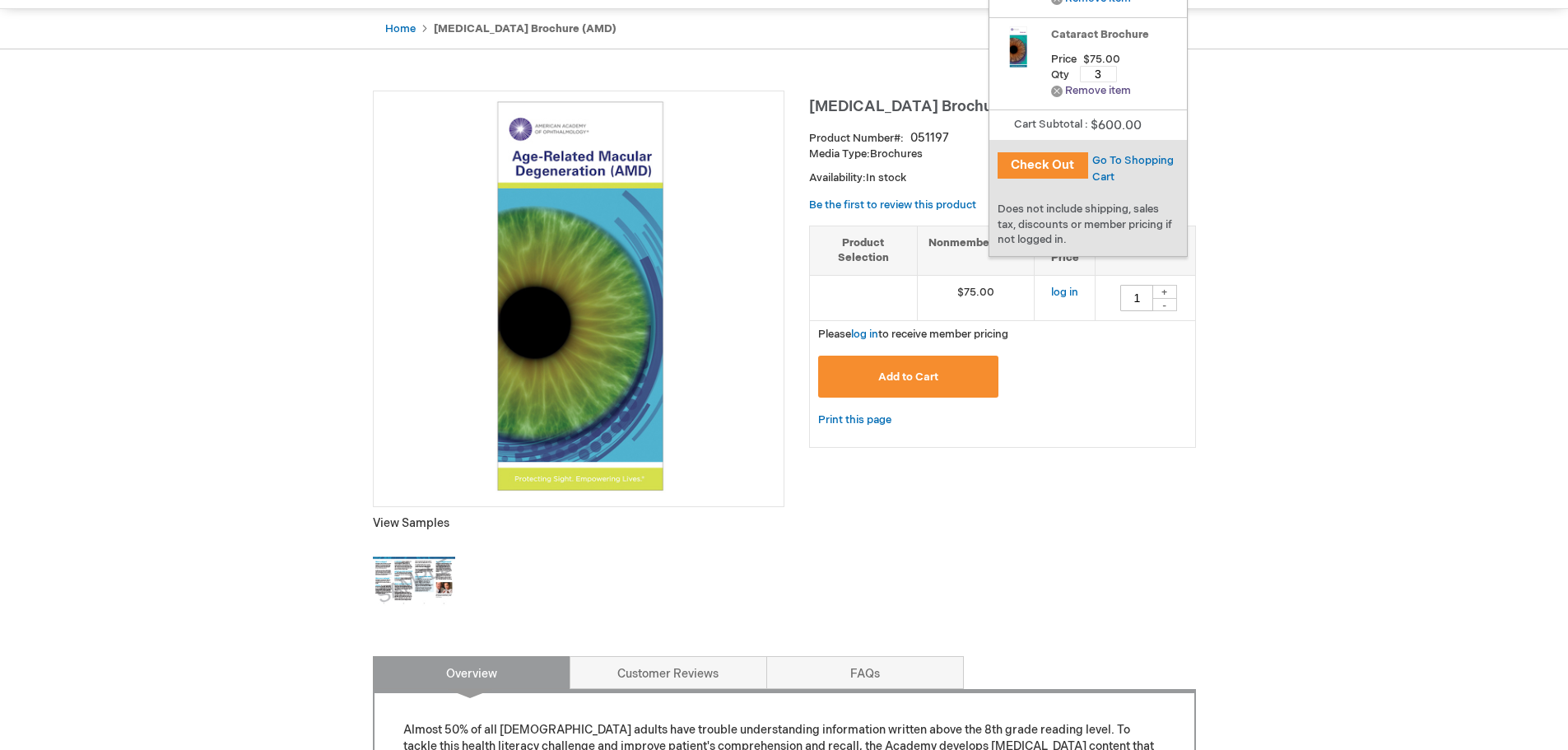
scroll to position [165, 0]
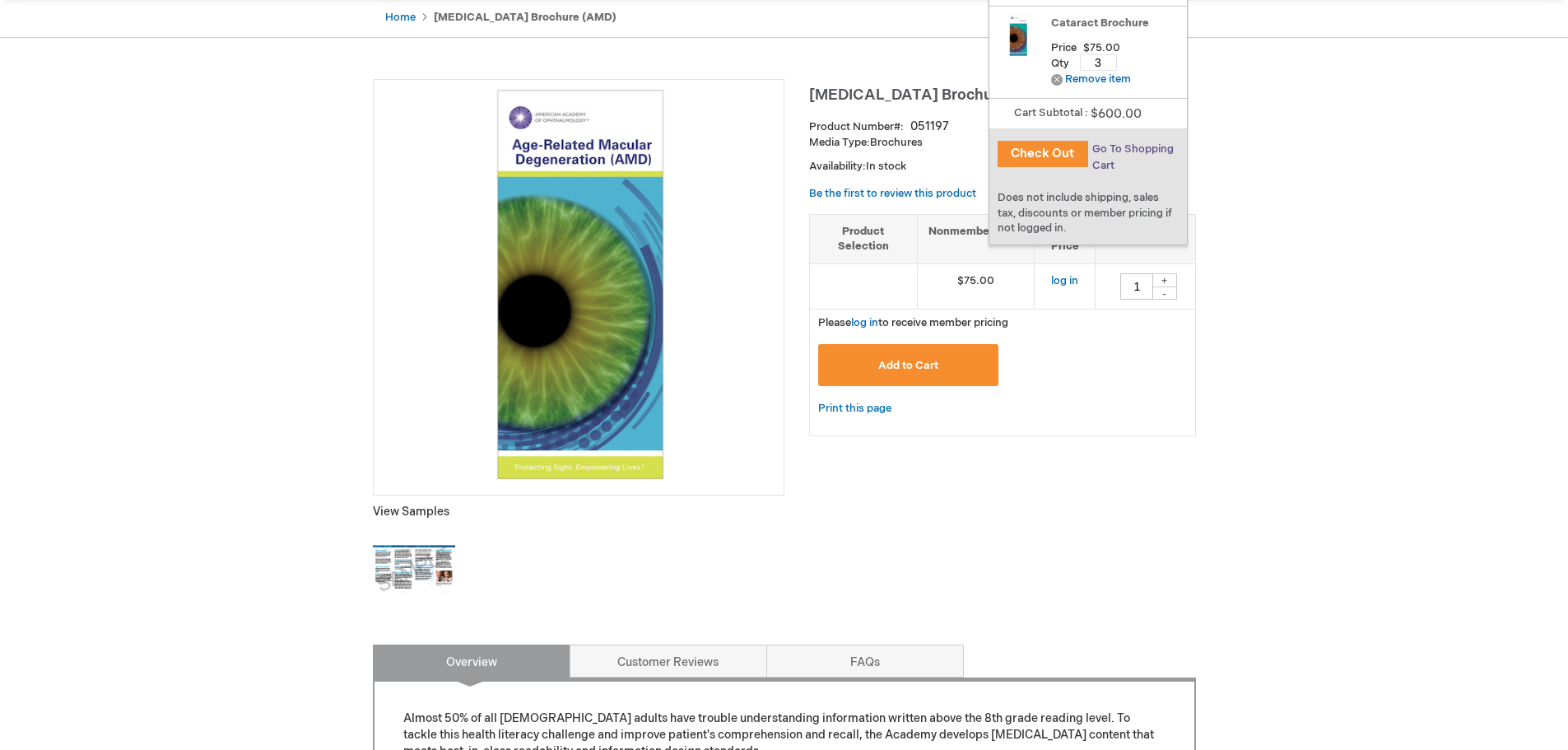
click at [1138, 149] on span "Go To Shopping Cart" at bounding box center [1133, 157] width 81 height 29
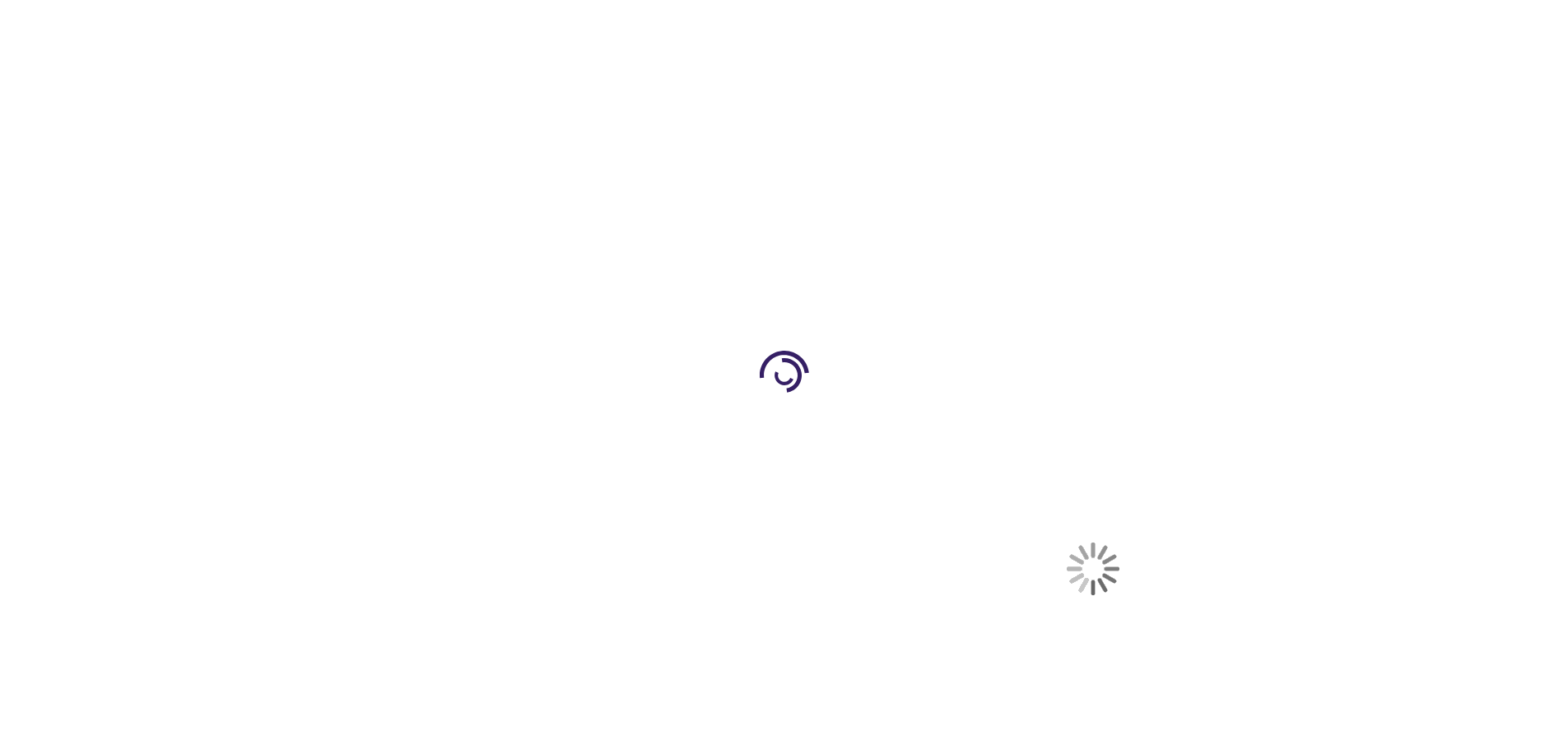
select select "US"
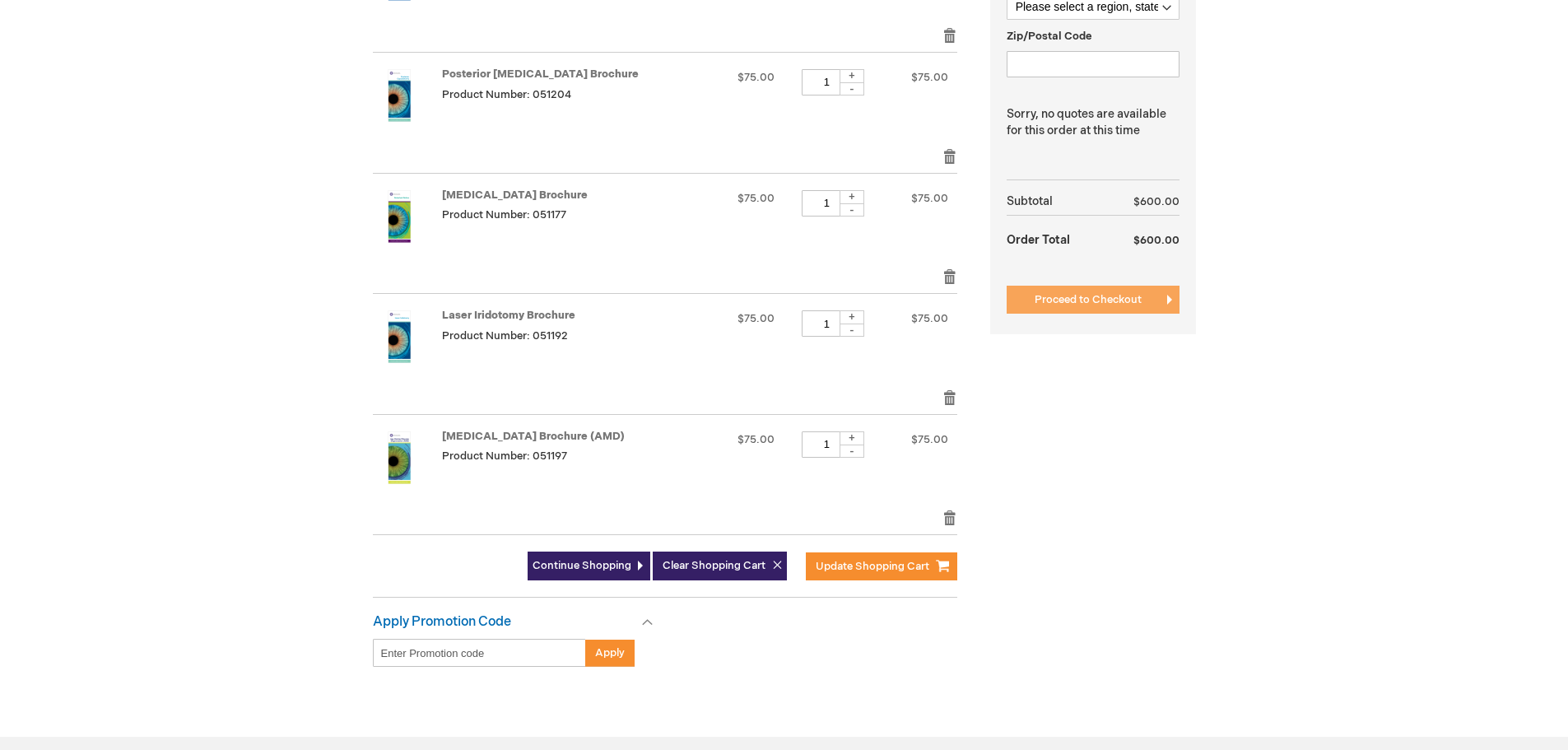
scroll to position [389, 0]
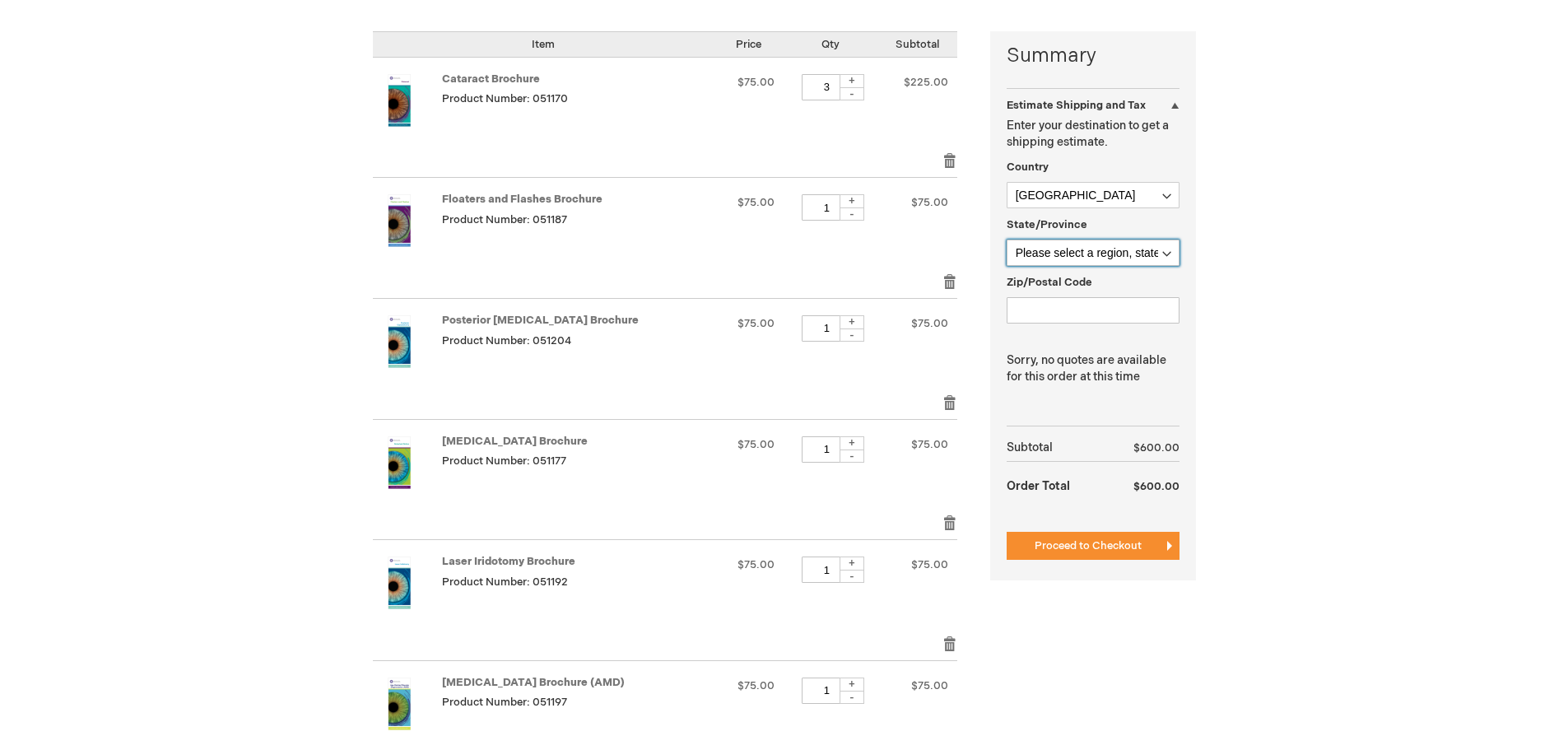
click at [1131, 255] on select "Please select a region, state or province. [US_STATE] [US_STATE] [US_STATE] [US…" at bounding box center [1092, 252] width 172 height 26
select select "33"
click at [1120, 247] on select "Please select a region, state or province. [US_STATE] [US_STATE] [US_STATE] [US…" at bounding box center [1092, 252] width 172 height 26
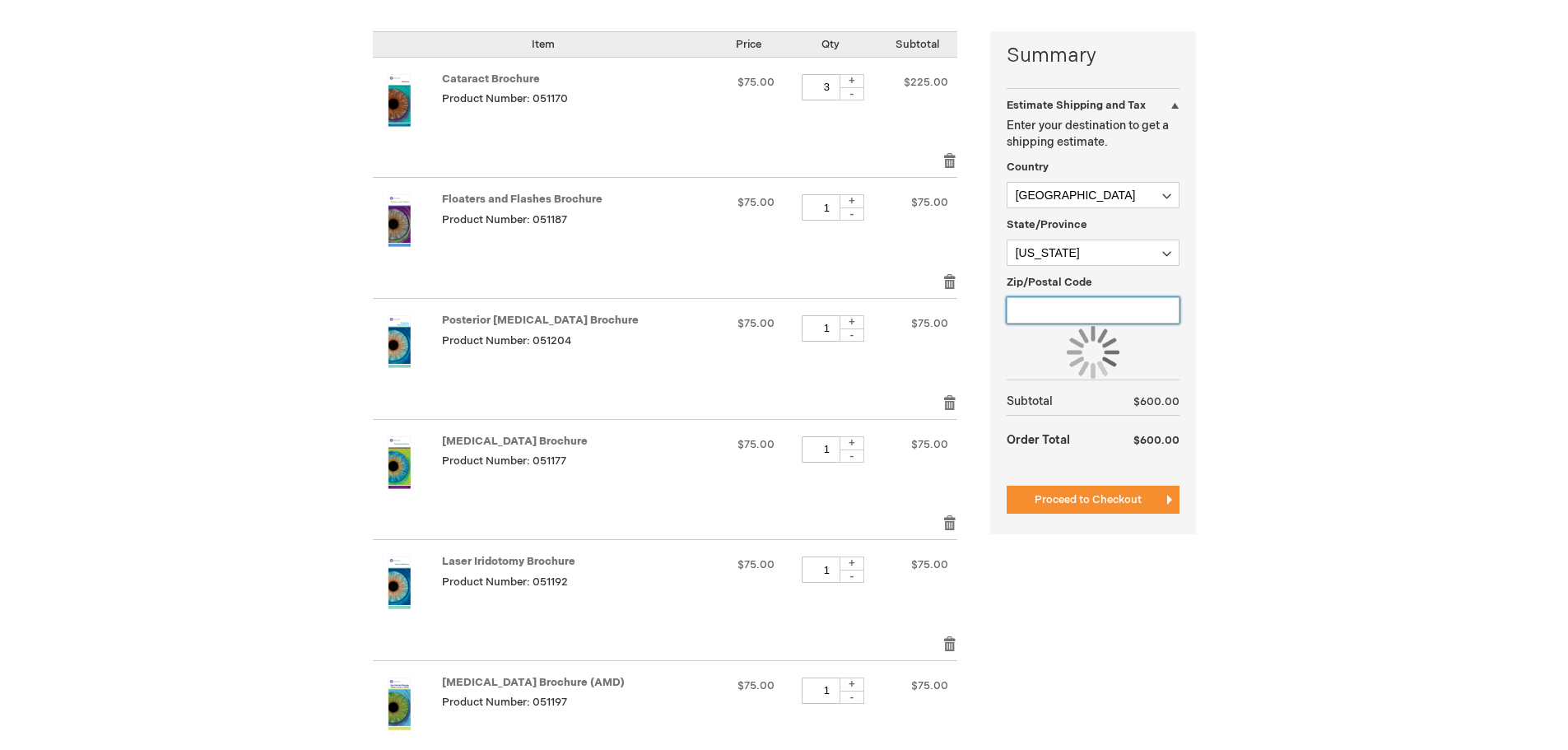
click at [1116, 307] on input "Zip/Postal Code" at bounding box center [1092, 310] width 172 height 26
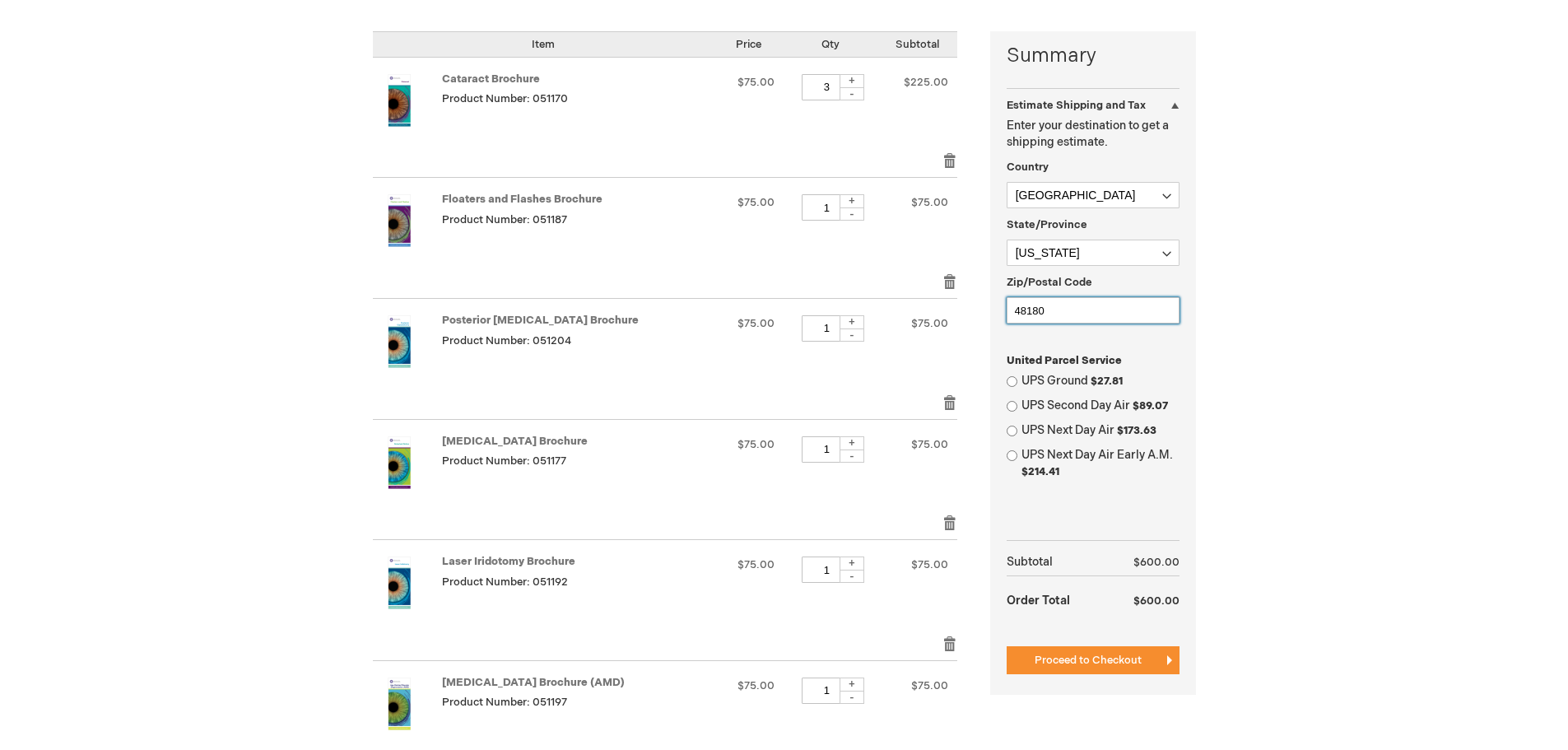
type input "48180"
click at [1012, 382] on input "UPS Ground $27.81" at bounding box center [1012, 382] width 10 height 10
radio input "true"
